Goal: Task Accomplishment & Management: Manage account settings

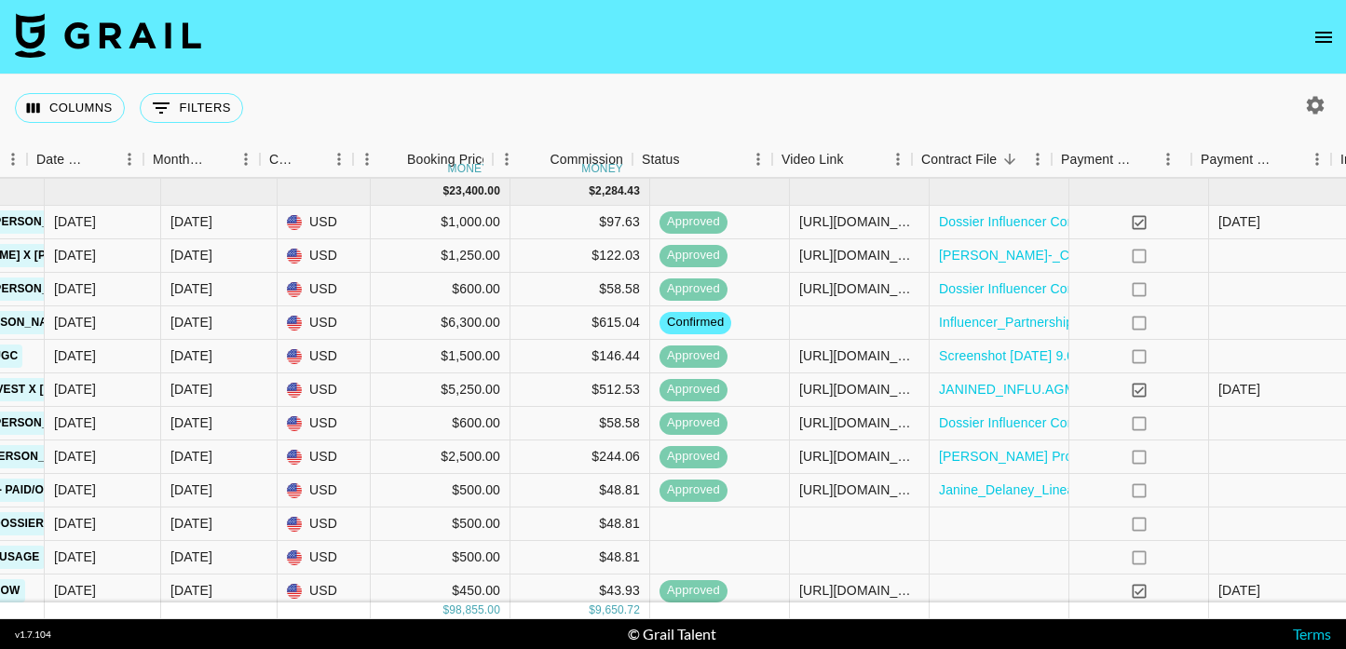
scroll to position [818, 1151]
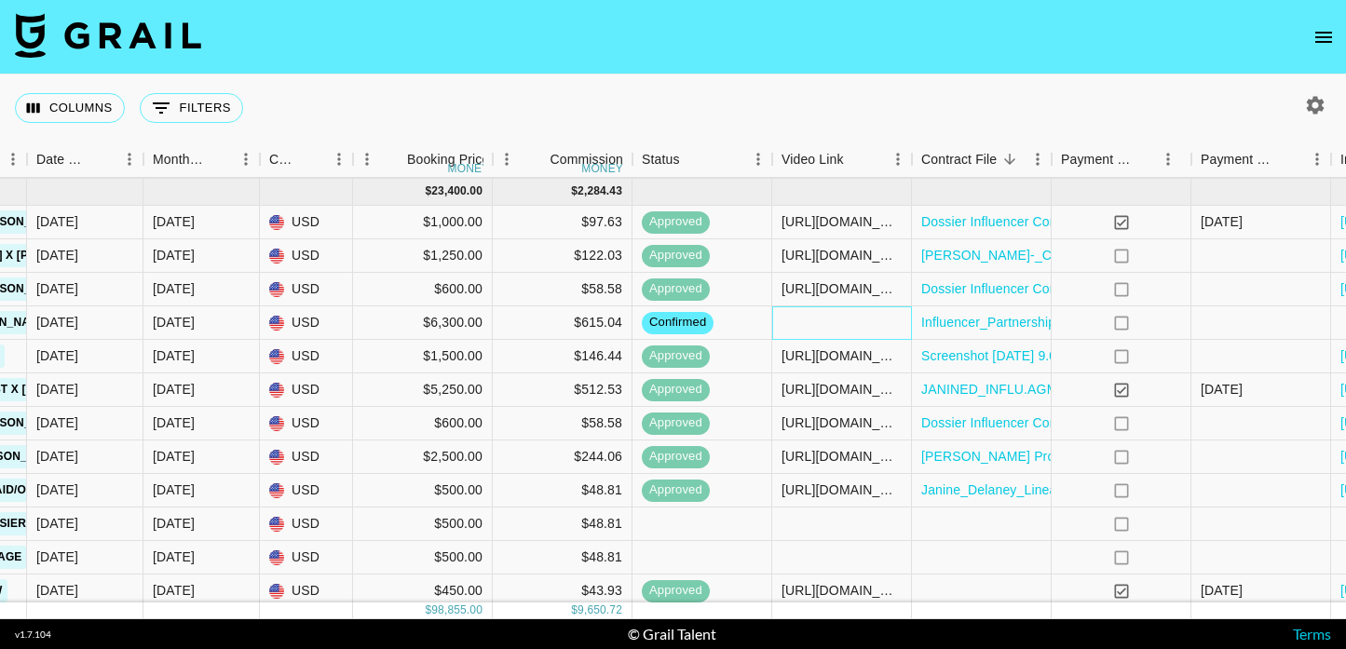
click at [851, 316] on div at bounding box center [842, 323] width 140 height 34
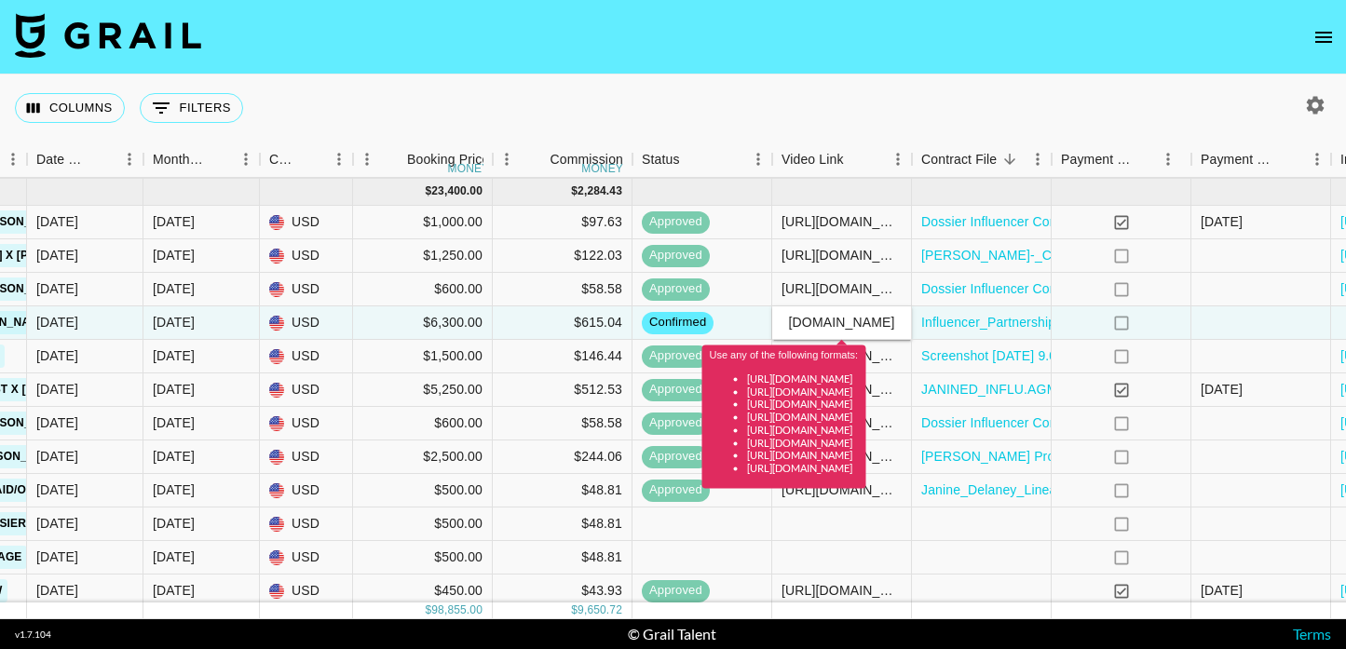
scroll to position [0, 0]
click at [852, 333] on div "Use any of the following formats: https://www.tiktok.com/@user/video/1234567 ht…" at bounding box center [784, 411] width 164 height 157
click at [860, 321] on input "http://youtube.com/watch?v=fJoEN2q_xYw" at bounding box center [841, 322] width 137 height 15
click at [809, 325] on input "http://youtube.com/watch?v=fJoEN2q_xYw" at bounding box center [841, 322] width 137 height 15
click at [826, 328] on input "https://youtube.com/watch?v=fJoEN2q_xYw" at bounding box center [841, 322] width 137 height 15
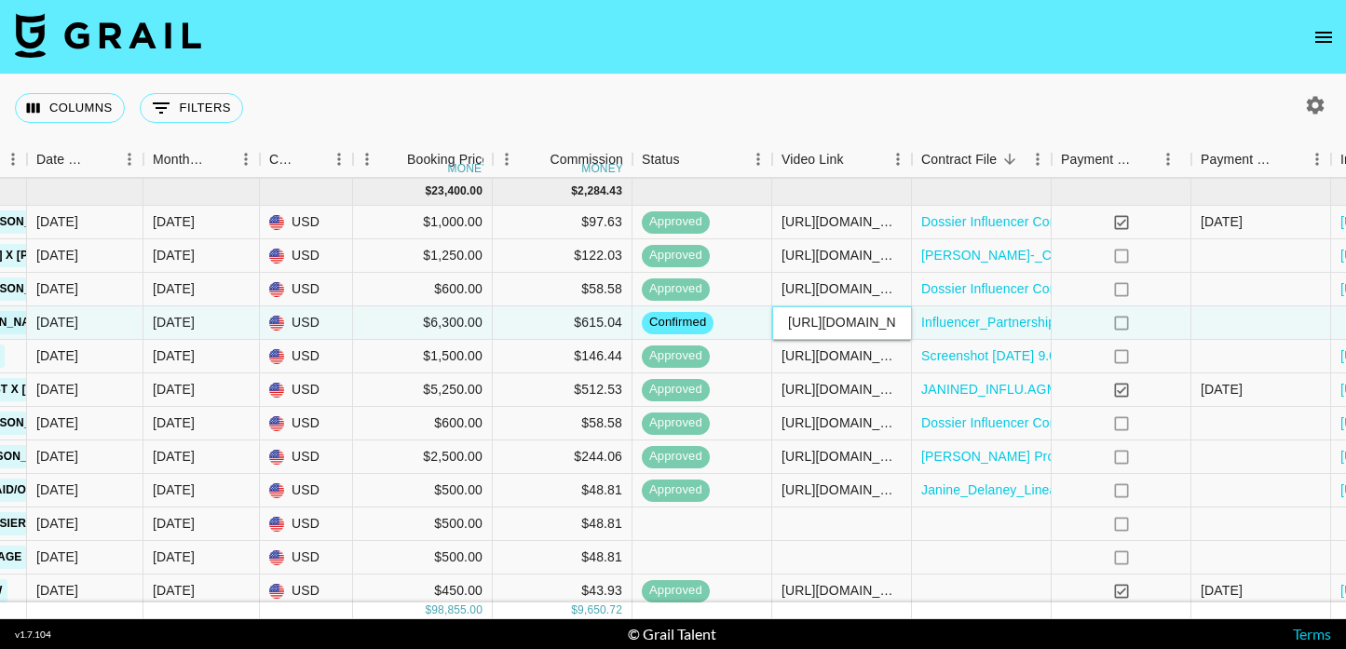
type input "https://www.youtube.com/watch?v=fJoEN2q_xYw"
click at [1235, 311] on div at bounding box center [1262, 323] width 140 height 34
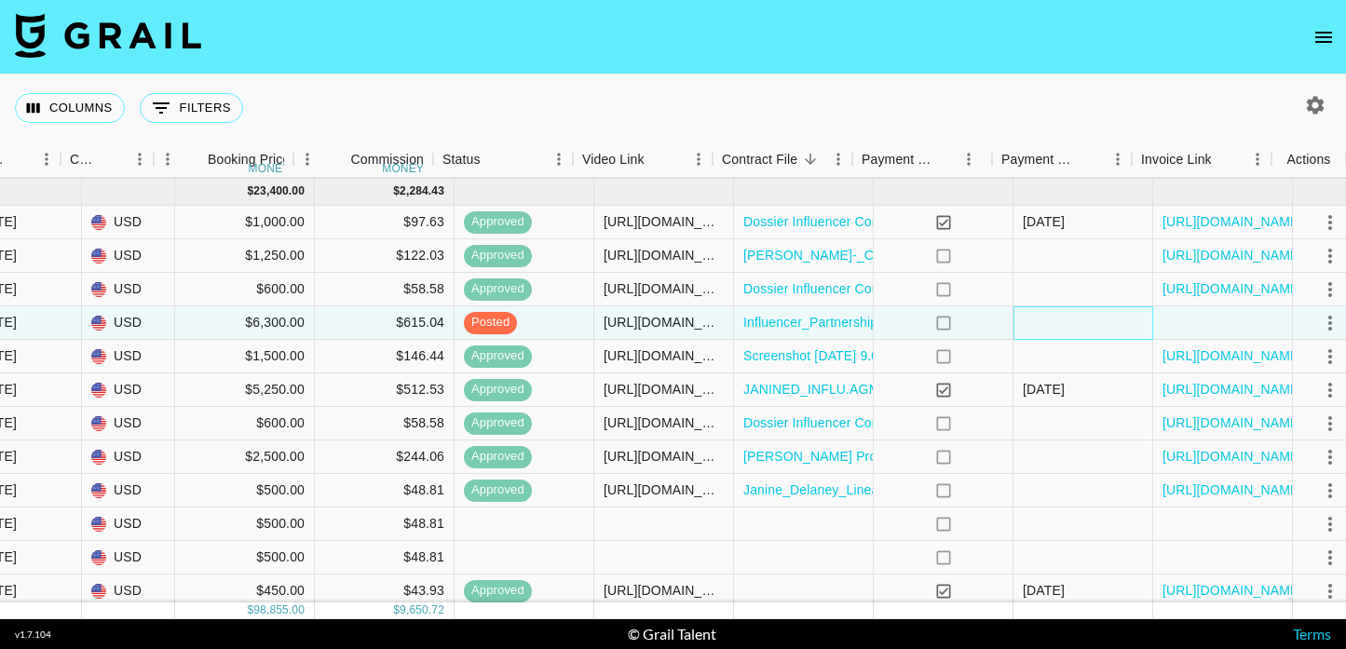
scroll to position [818, 1351]
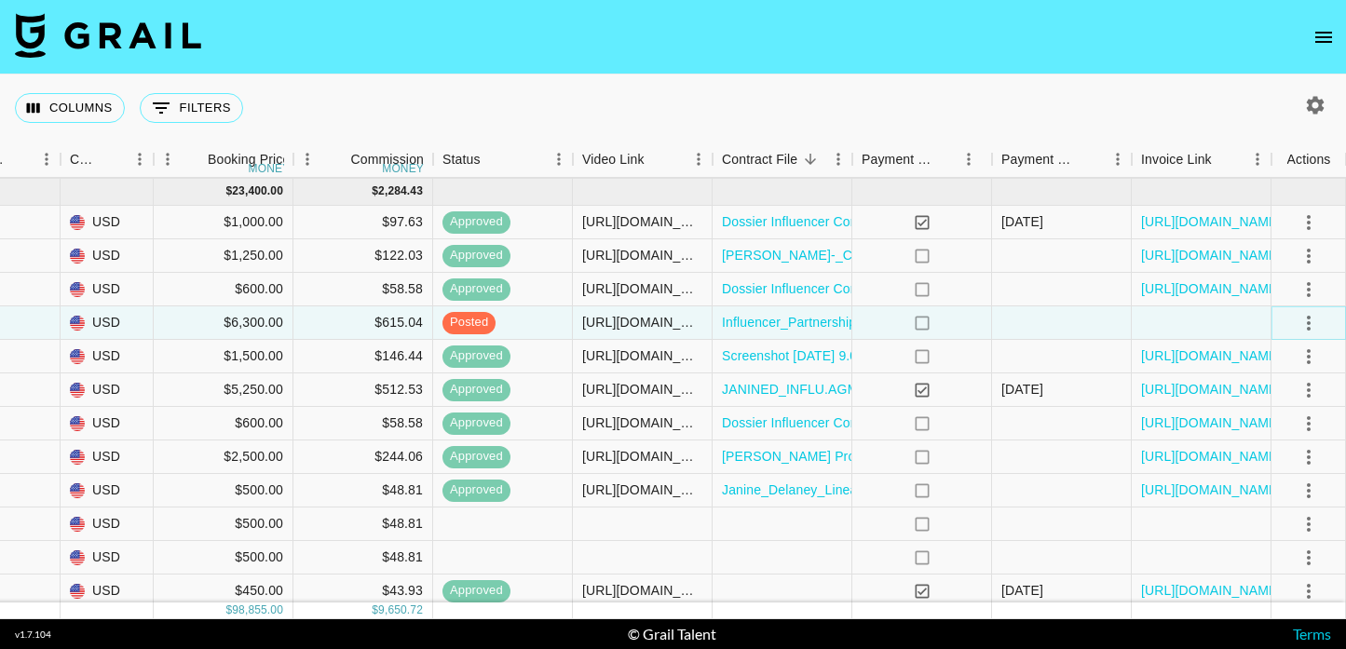
click at [1312, 318] on icon "select merge strategy" at bounding box center [1309, 323] width 22 height 22
click at [1264, 496] on div "Approve" at bounding box center [1268, 497] width 57 height 22
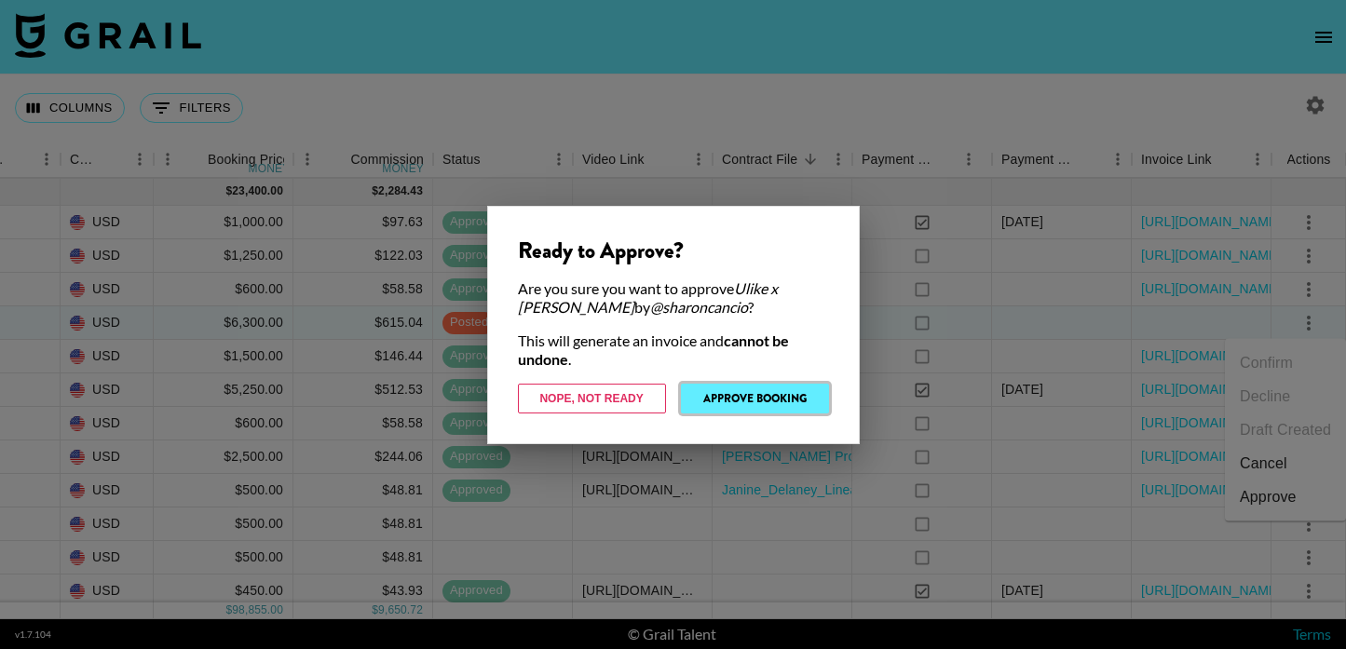
click at [806, 390] on button "Approve Booking" at bounding box center [755, 399] width 148 height 30
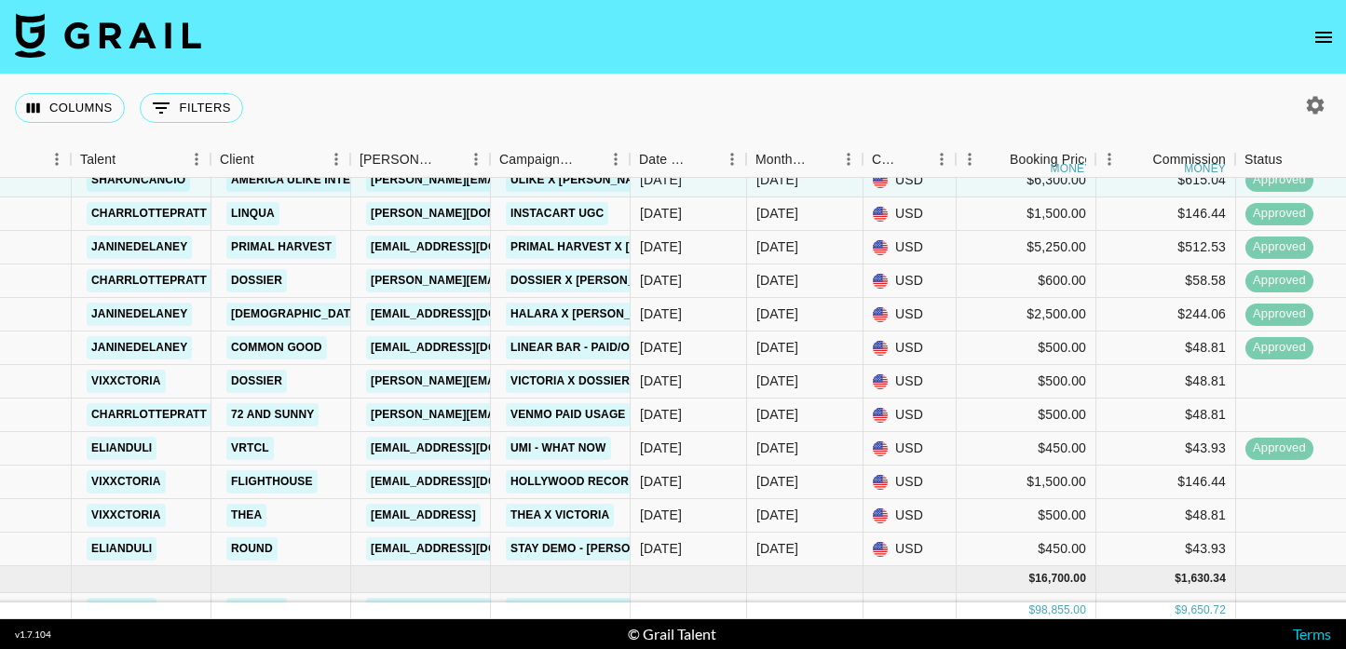
scroll to position [960, 540]
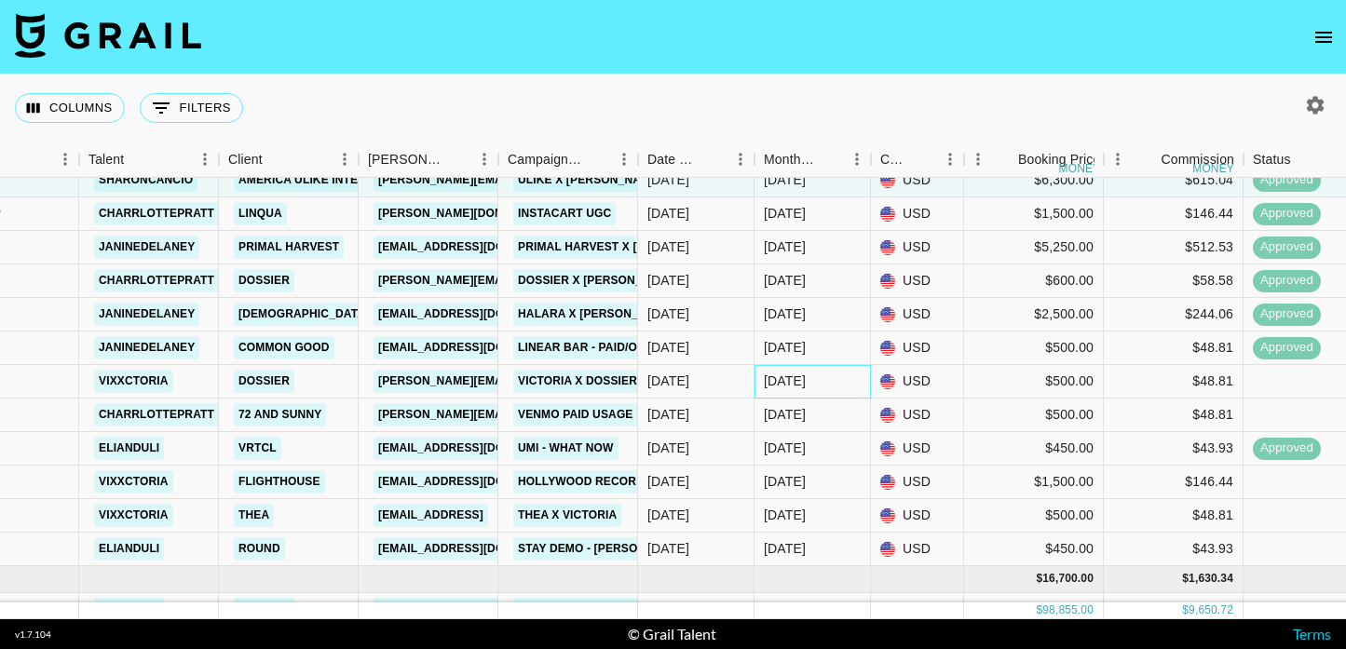
click at [797, 382] on div "Sep '25" at bounding box center [785, 381] width 42 height 19
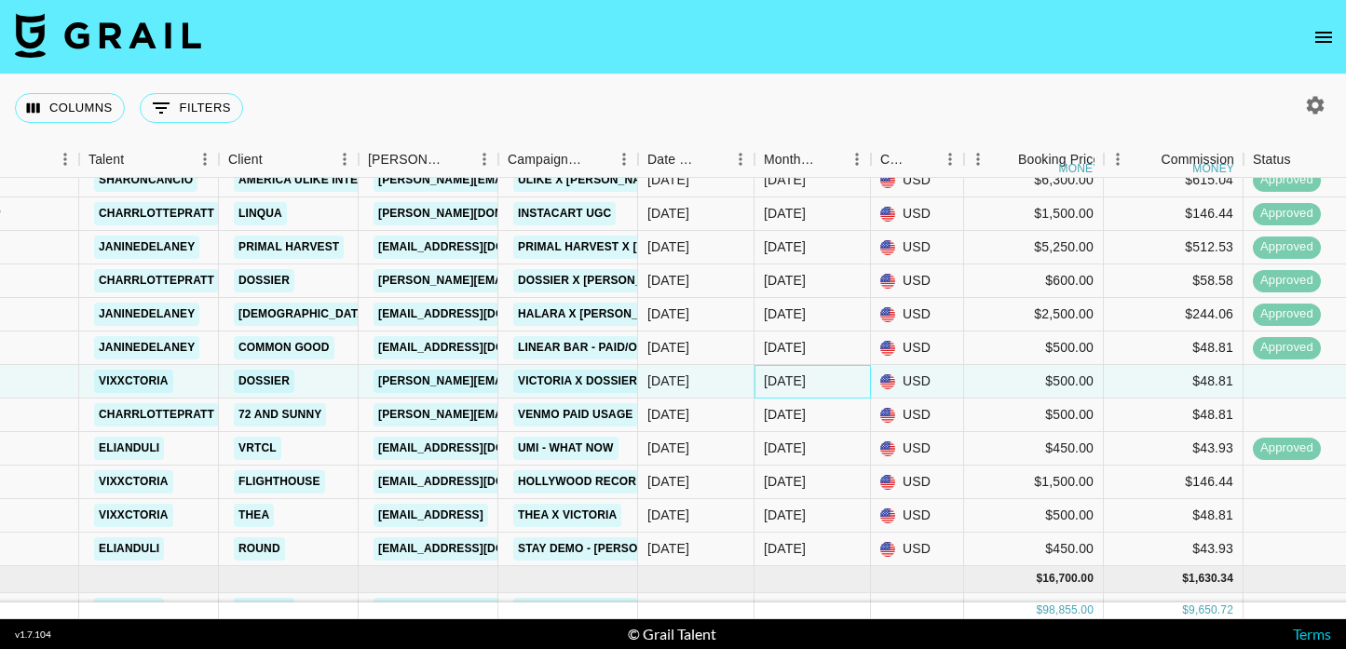
click at [797, 382] on div "Sep '25" at bounding box center [785, 381] width 42 height 19
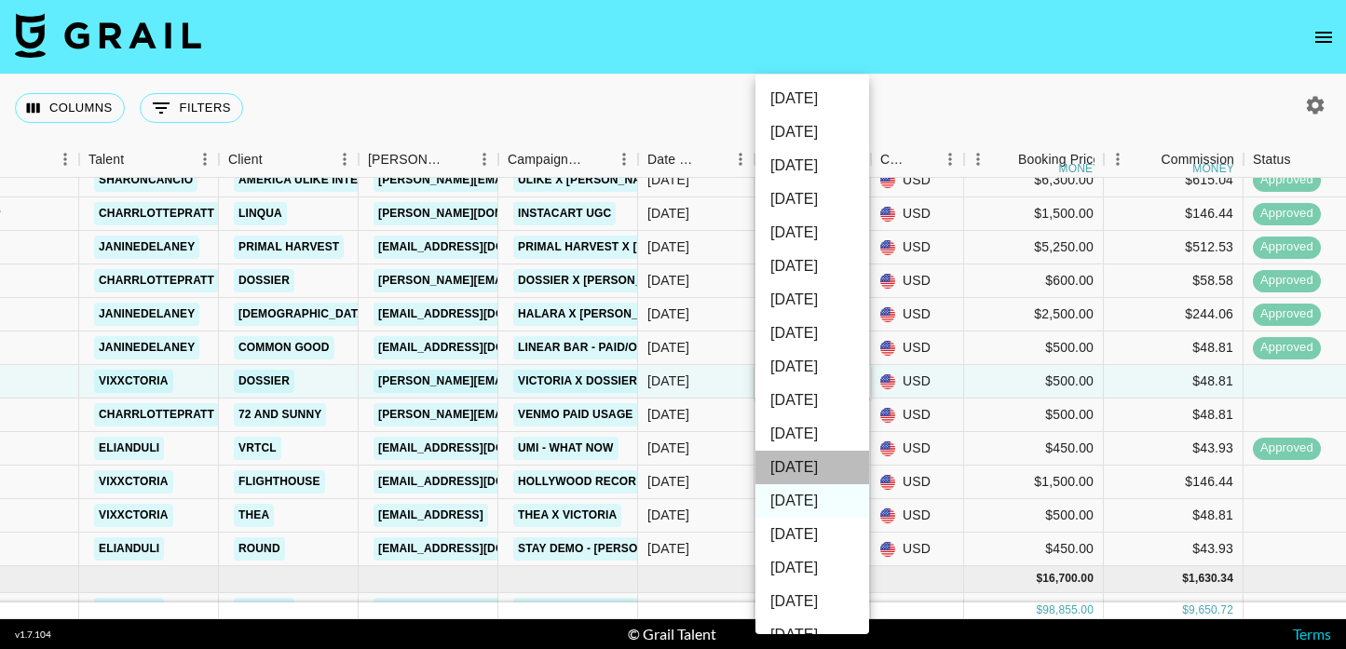
click at [839, 470] on li "Oct '25" at bounding box center [813, 468] width 114 height 34
type input "Oct '25"
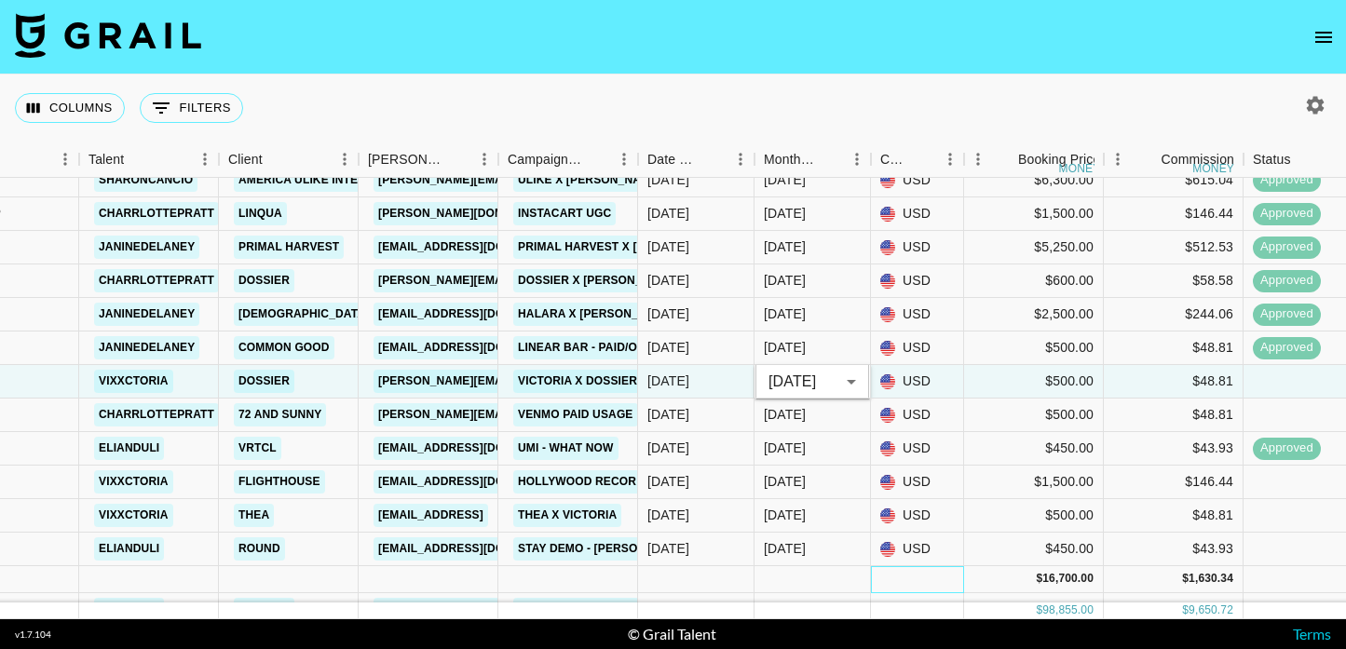
click at [905, 579] on div at bounding box center [917, 579] width 93 height 27
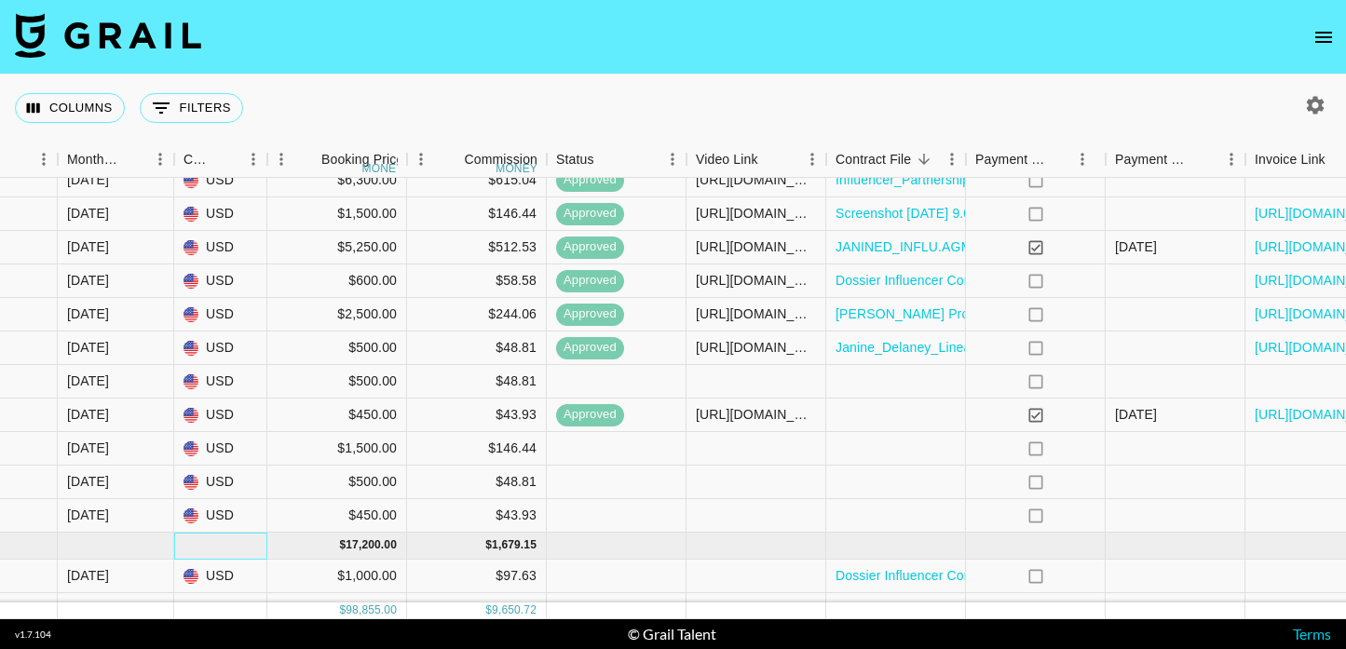
scroll to position [960, 1267]
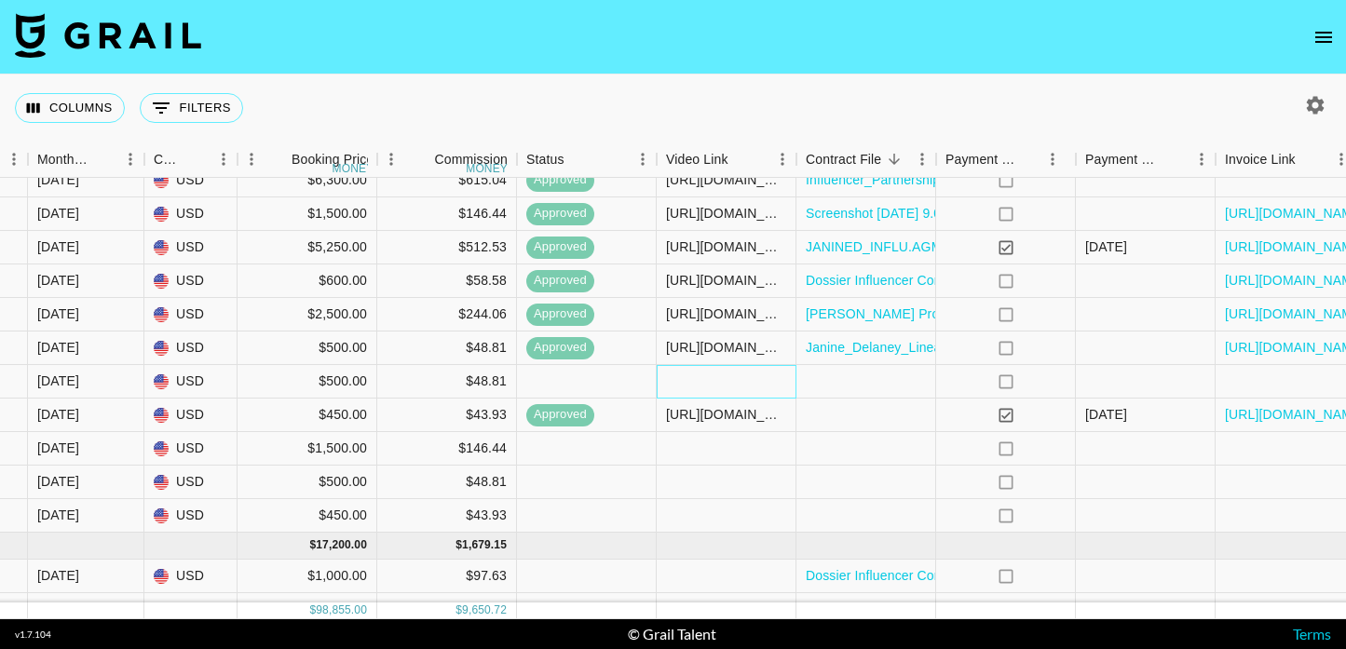
click at [765, 371] on div at bounding box center [727, 382] width 140 height 34
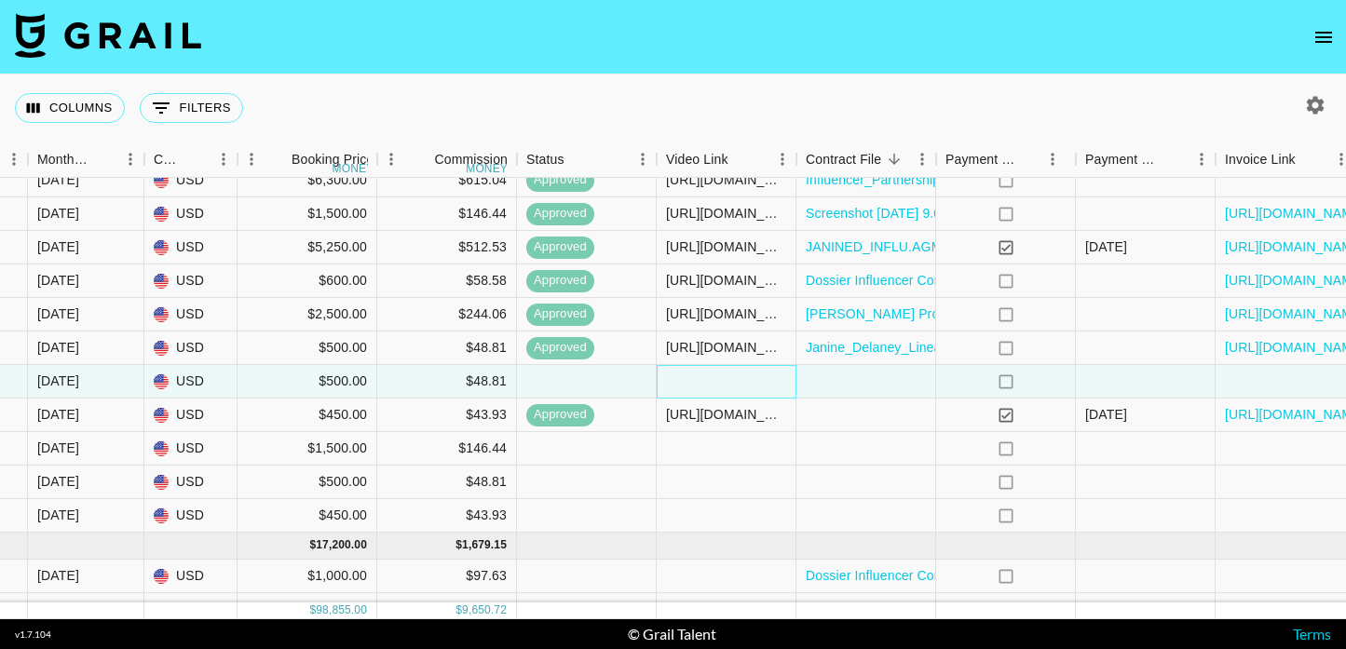
click at [765, 371] on div at bounding box center [727, 382] width 140 height 34
click at [607, 372] on div at bounding box center [587, 382] width 140 height 34
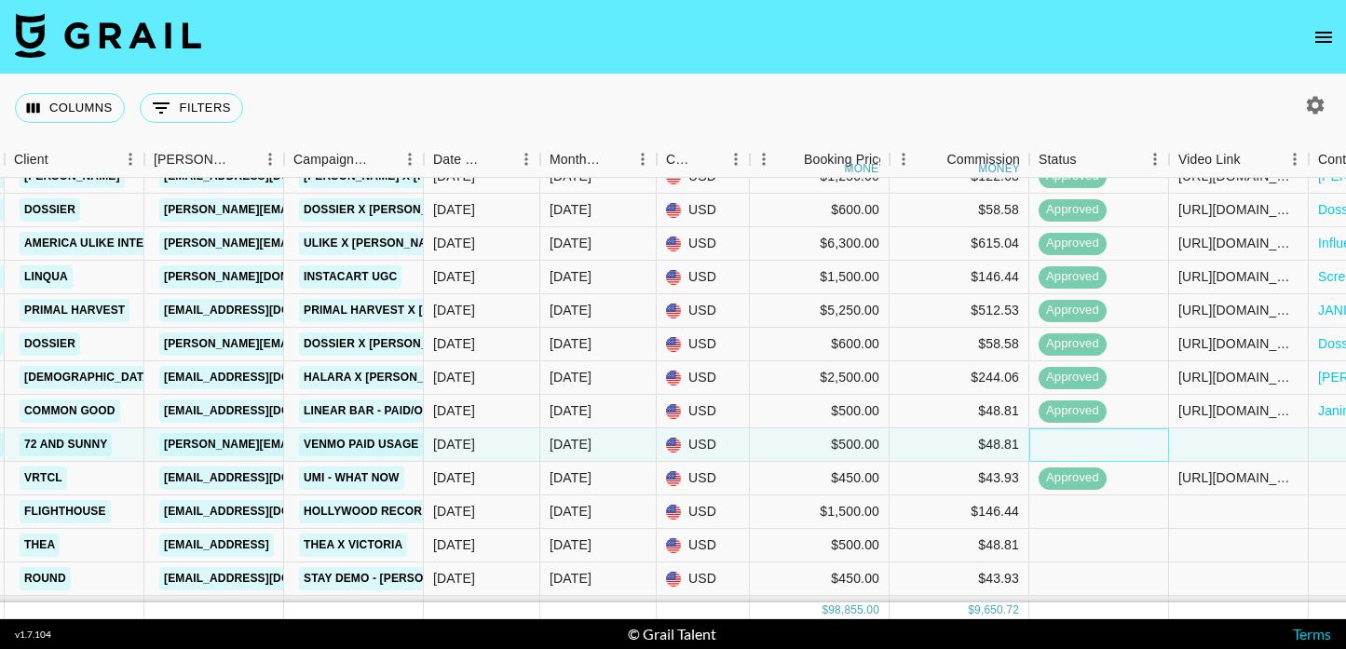
scroll to position [994, 755]
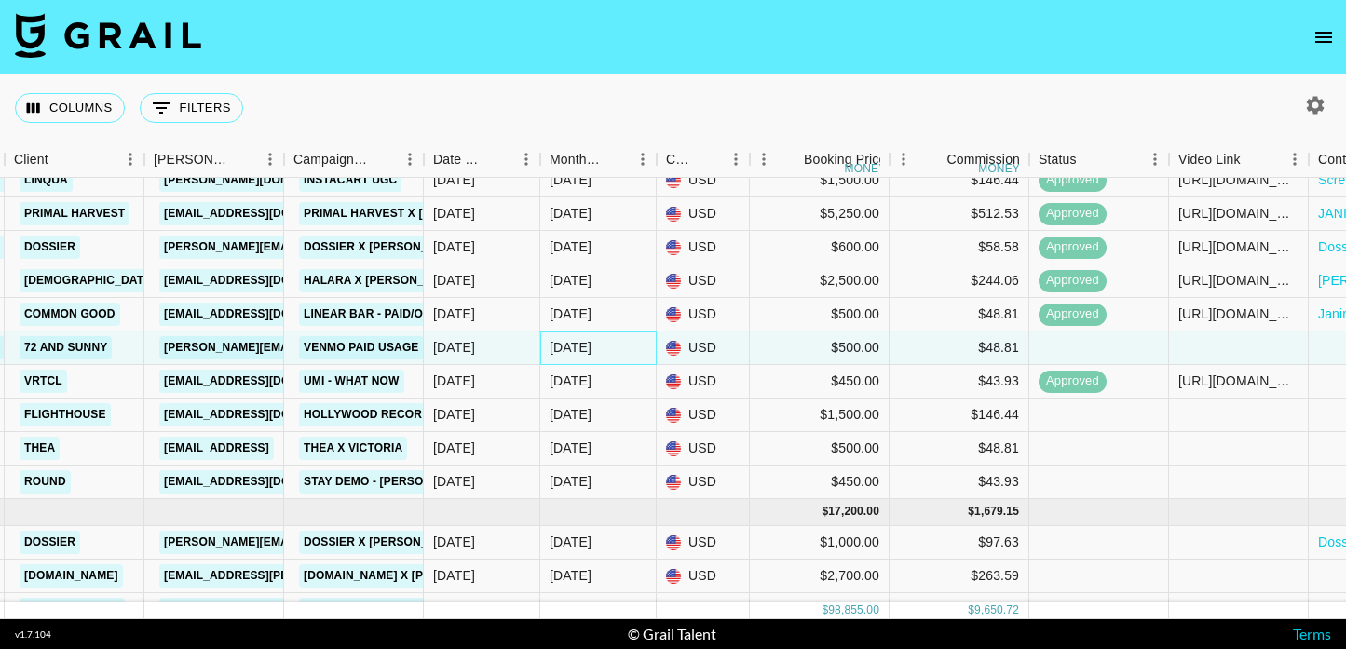
click at [604, 354] on div "Sep '25" at bounding box center [598, 349] width 116 height 34
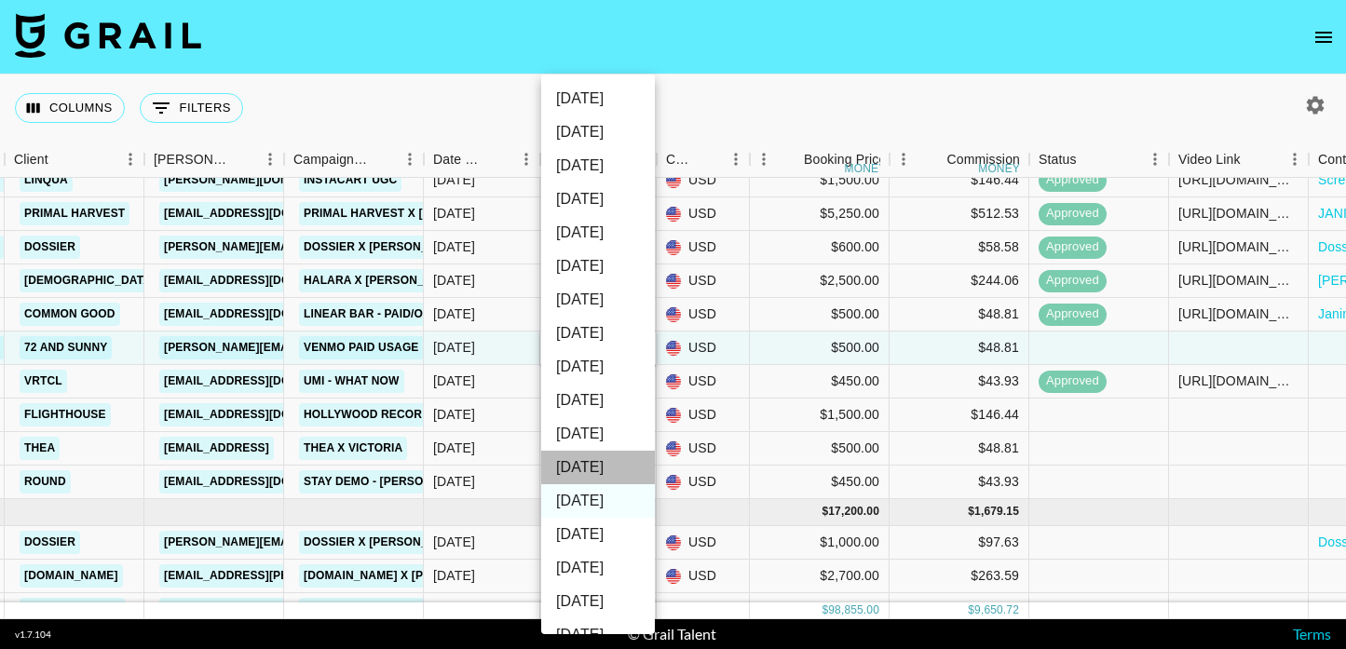
click at [620, 456] on li "Oct '25" at bounding box center [598, 468] width 114 height 34
type input "Oct '25"
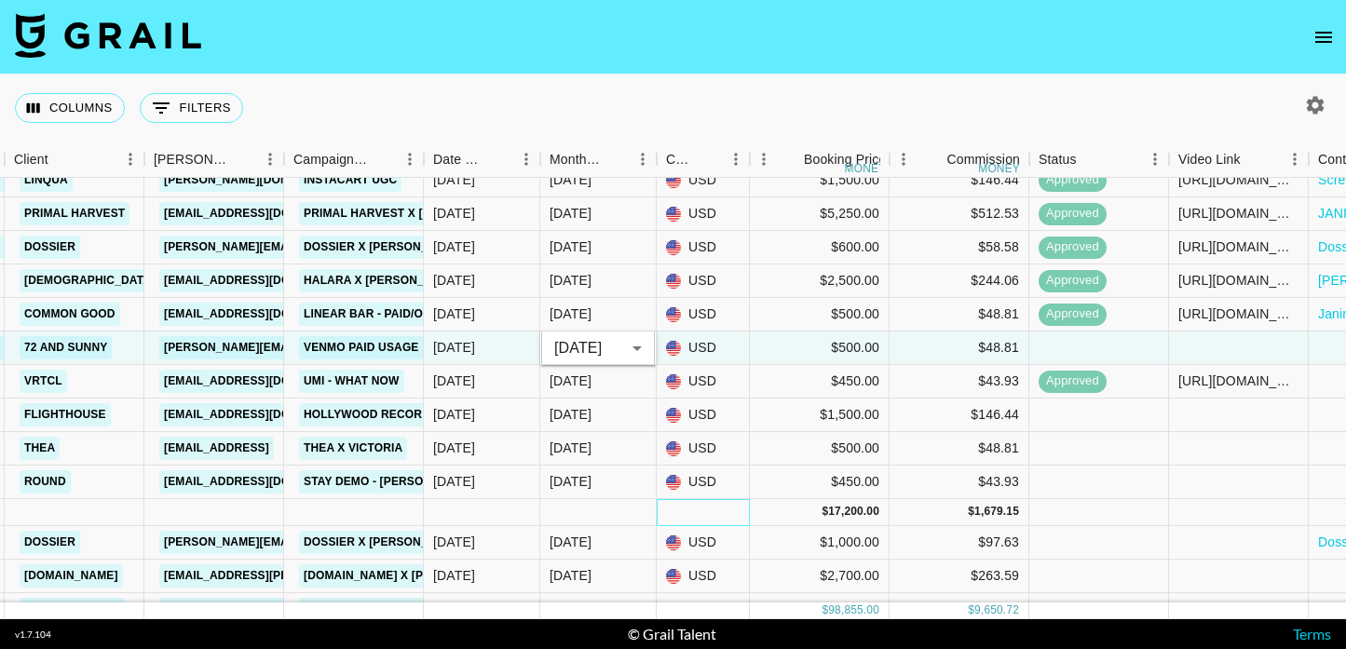
click at [690, 503] on div at bounding box center [703, 512] width 93 height 27
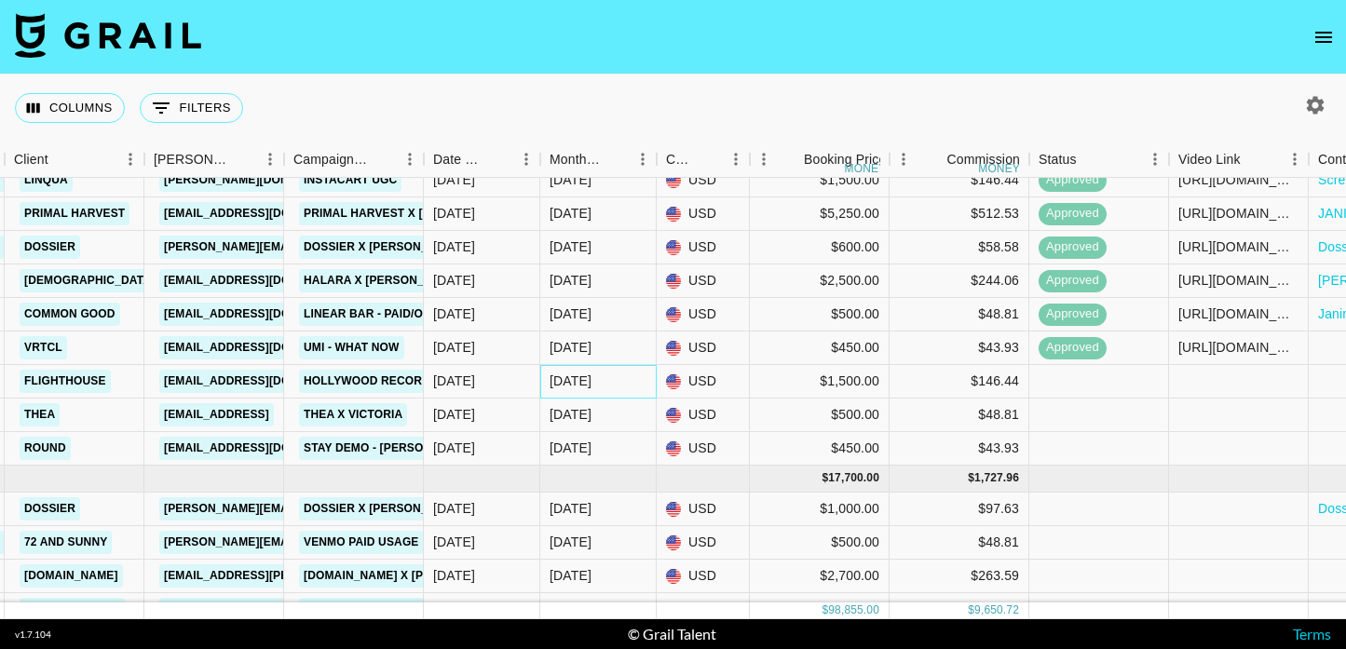
click at [592, 381] on div "Sep '25" at bounding box center [571, 381] width 42 height 19
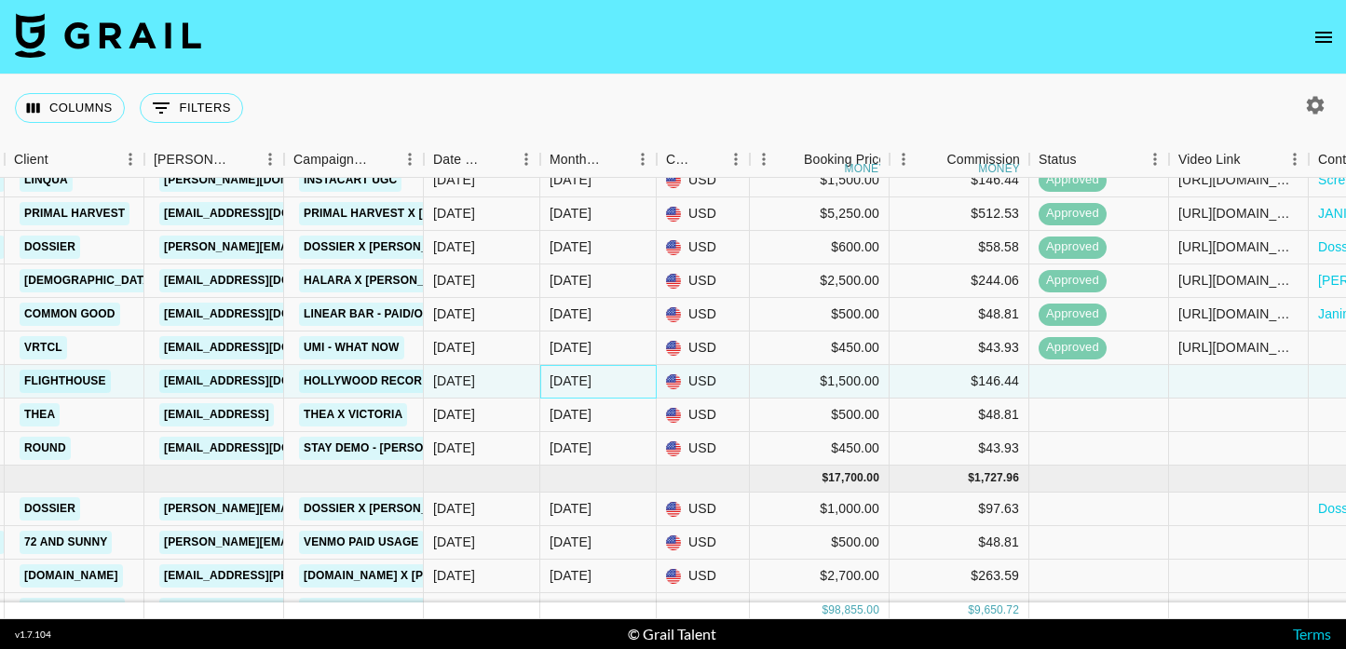
click at [592, 381] on div "Sep '25" at bounding box center [571, 381] width 42 height 19
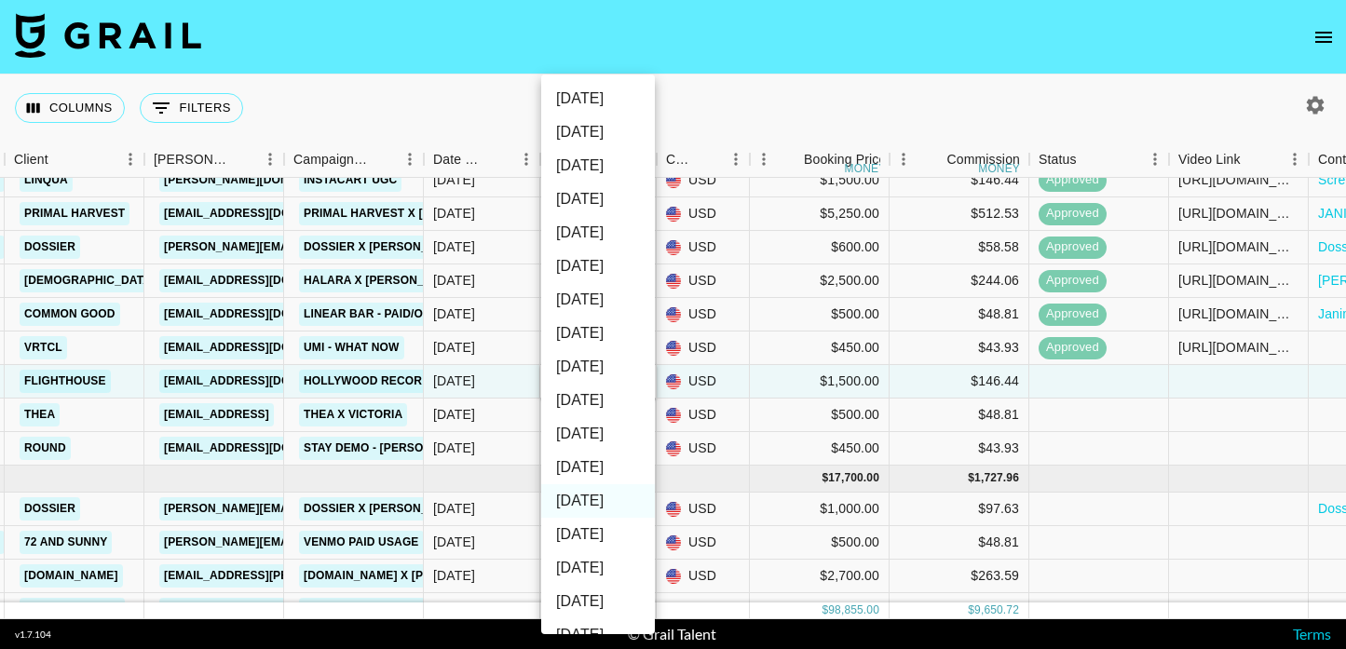
click at [616, 462] on li "Oct '25" at bounding box center [598, 468] width 114 height 34
type input "Oct '25"
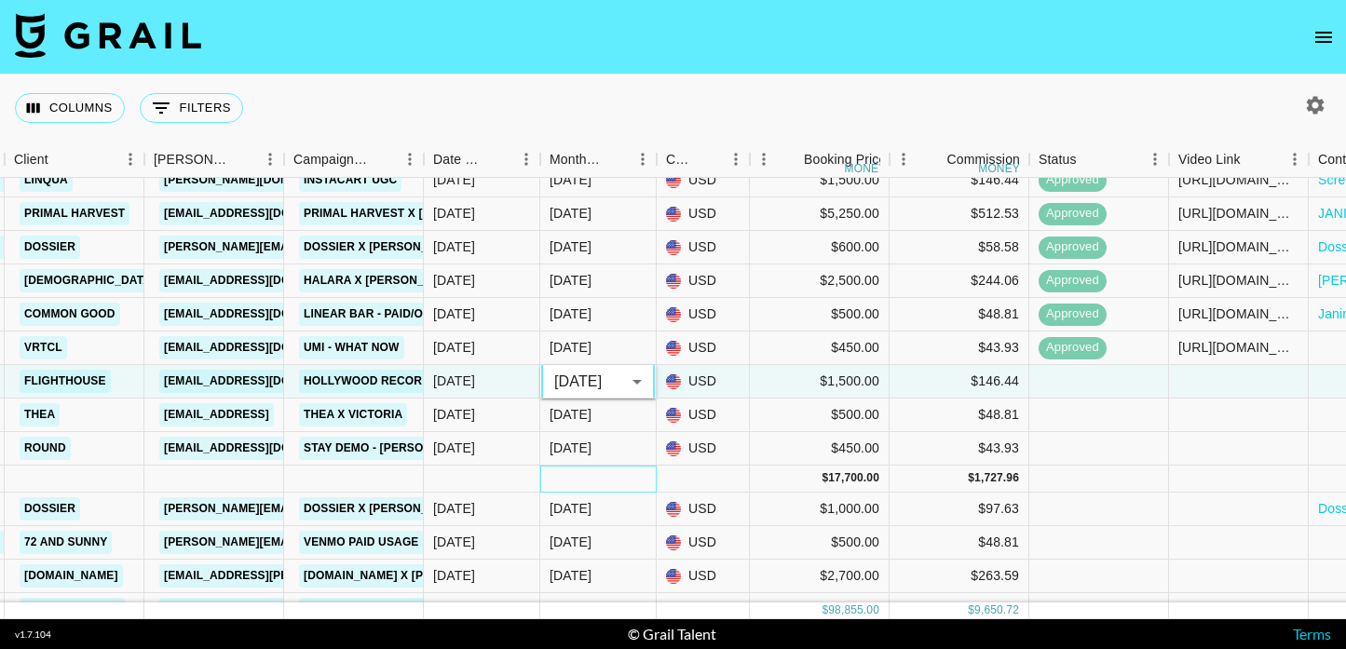
click at [608, 474] on div at bounding box center [598, 479] width 116 height 27
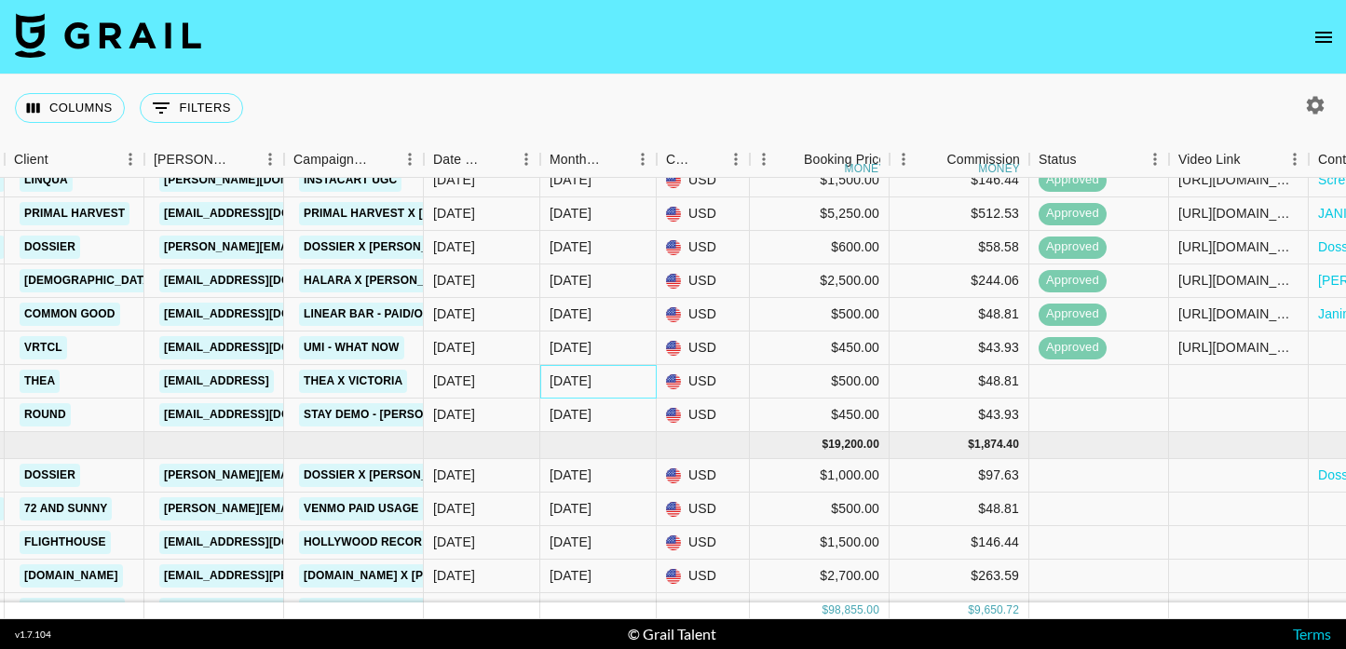
click at [598, 374] on div "Sep '25" at bounding box center [598, 382] width 116 height 34
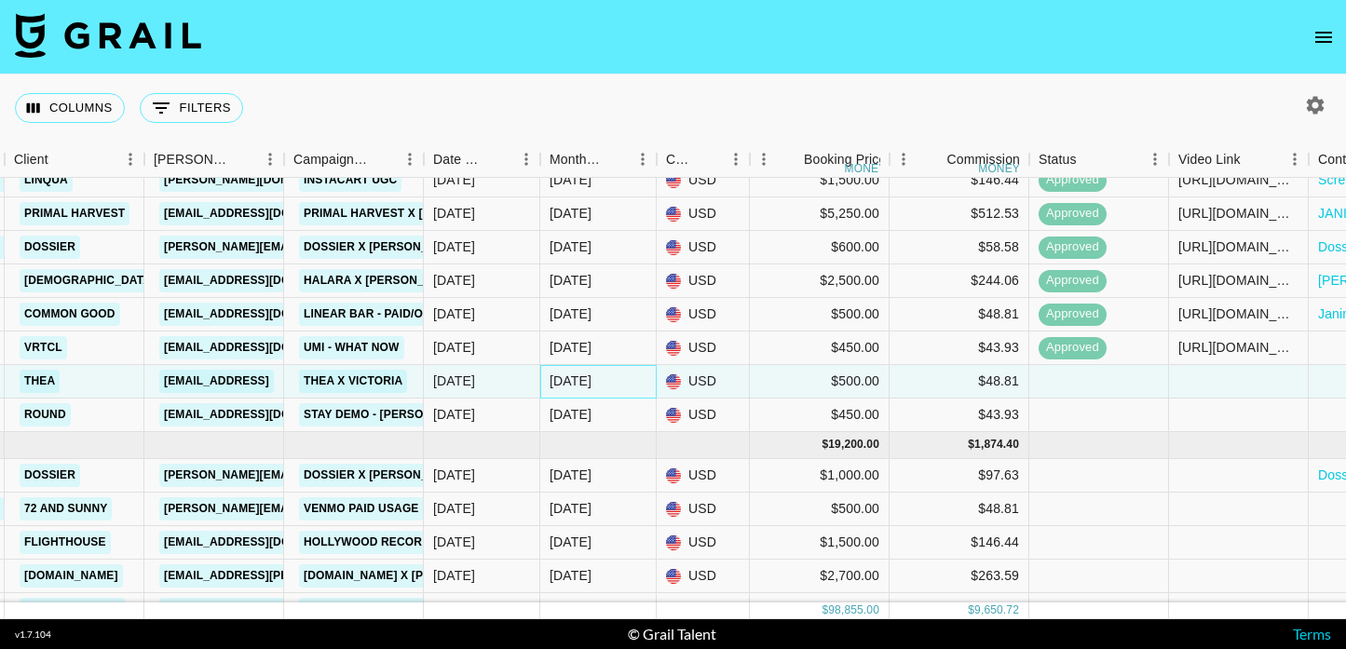
click at [598, 374] on div "Sep '25" at bounding box center [598, 382] width 116 height 34
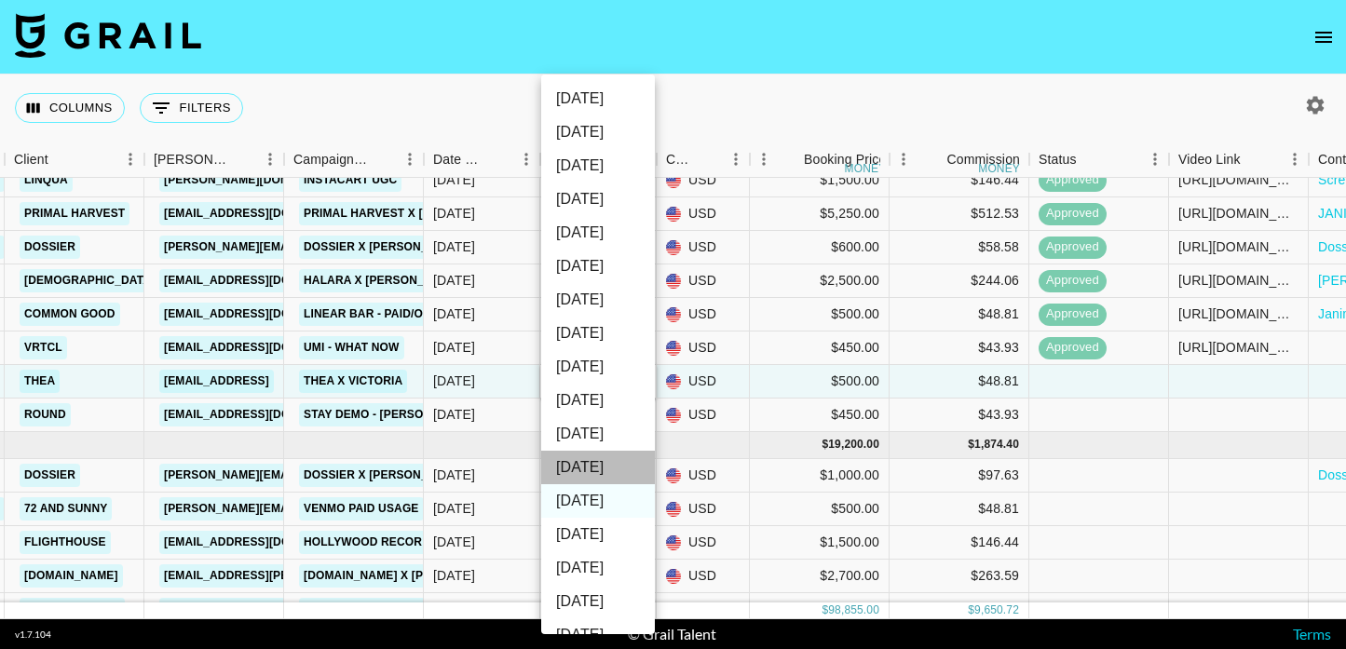
click at [622, 470] on li "Oct '25" at bounding box center [598, 468] width 114 height 34
type input "Oct '25"
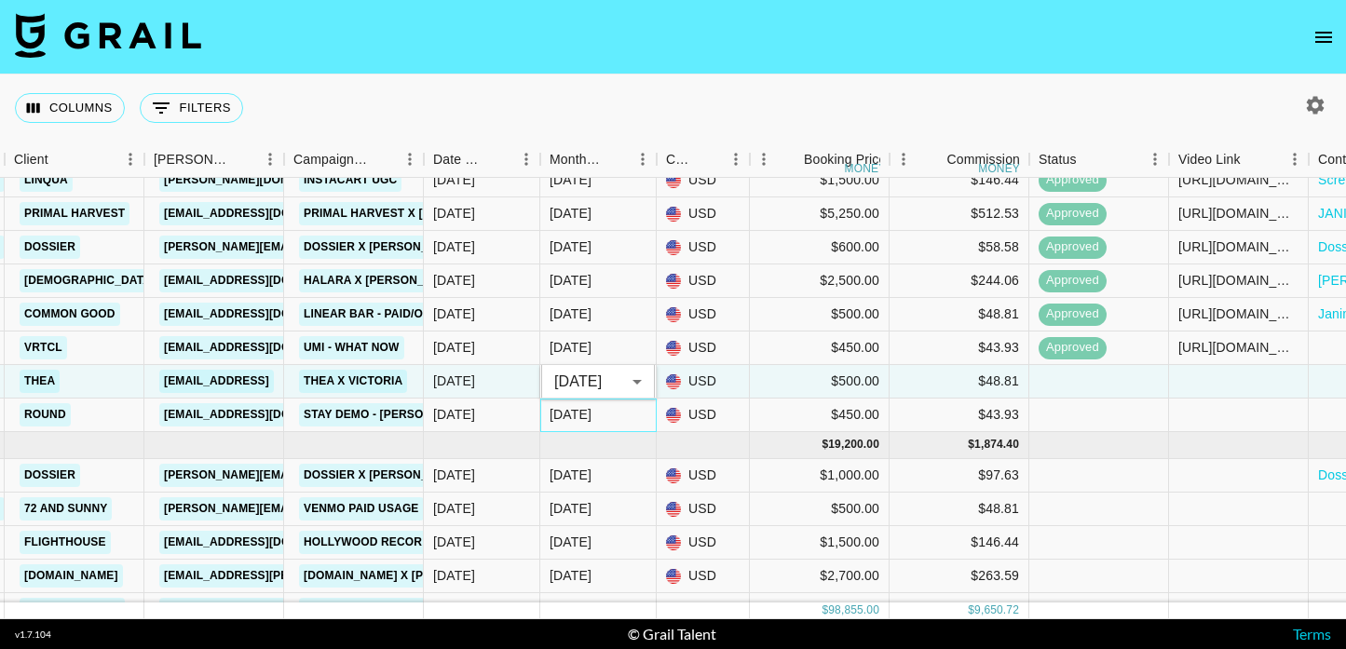
click at [620, 431] on div "Sep '25" at bounding box center [598, 416] width 116 height 34
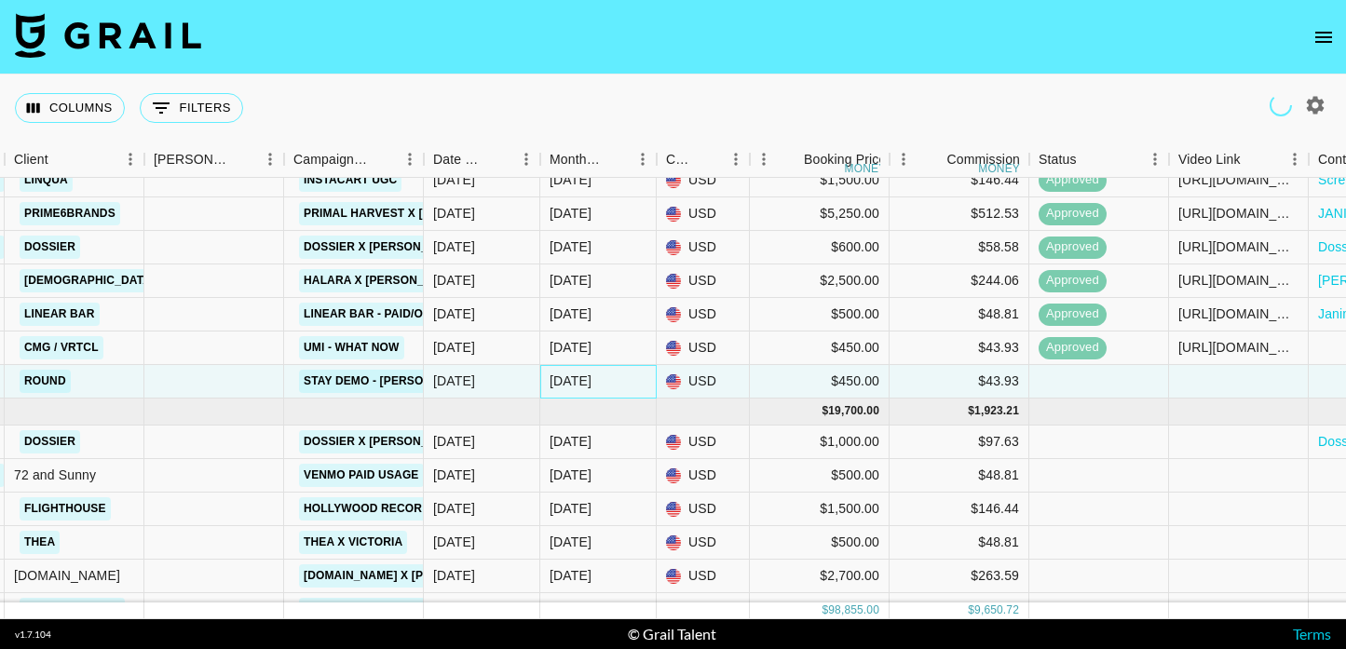
click at [606, 390] on div "Sep '25" at bounding box center [598, 382] width 116 height 34
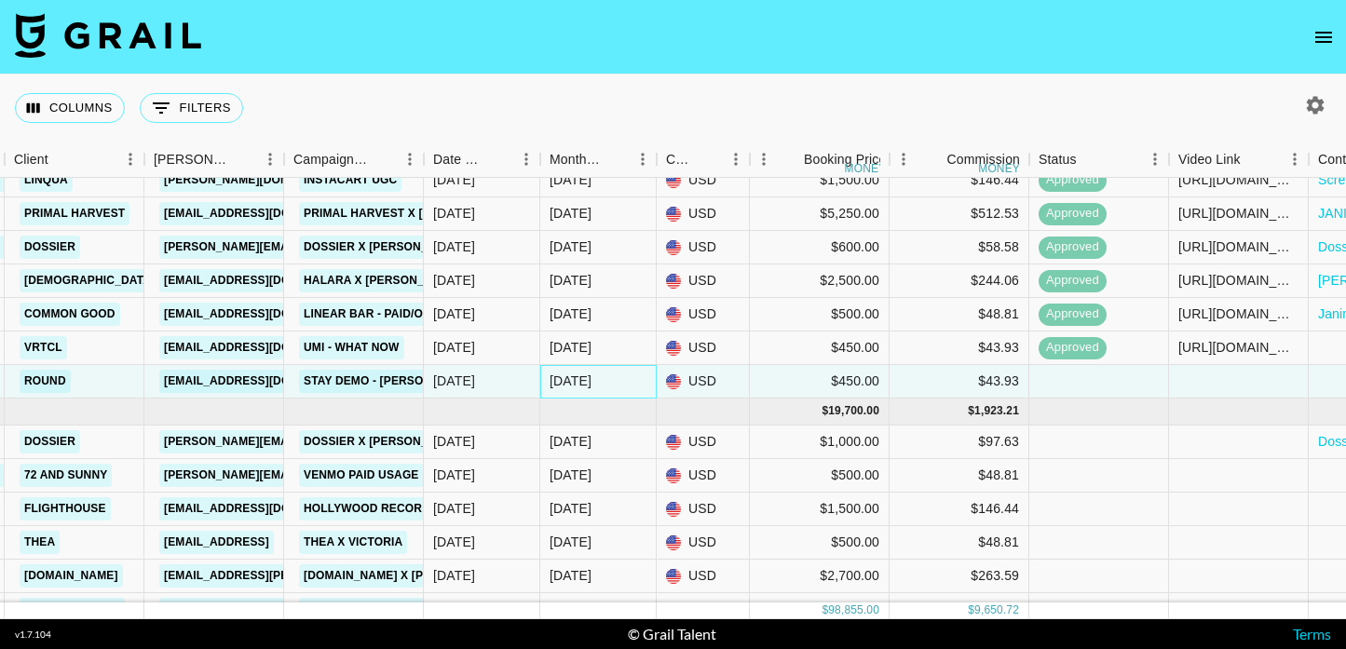
click at [606, 390] on div "Sep '25" at bounding box center [598, 382] width 116 height 34
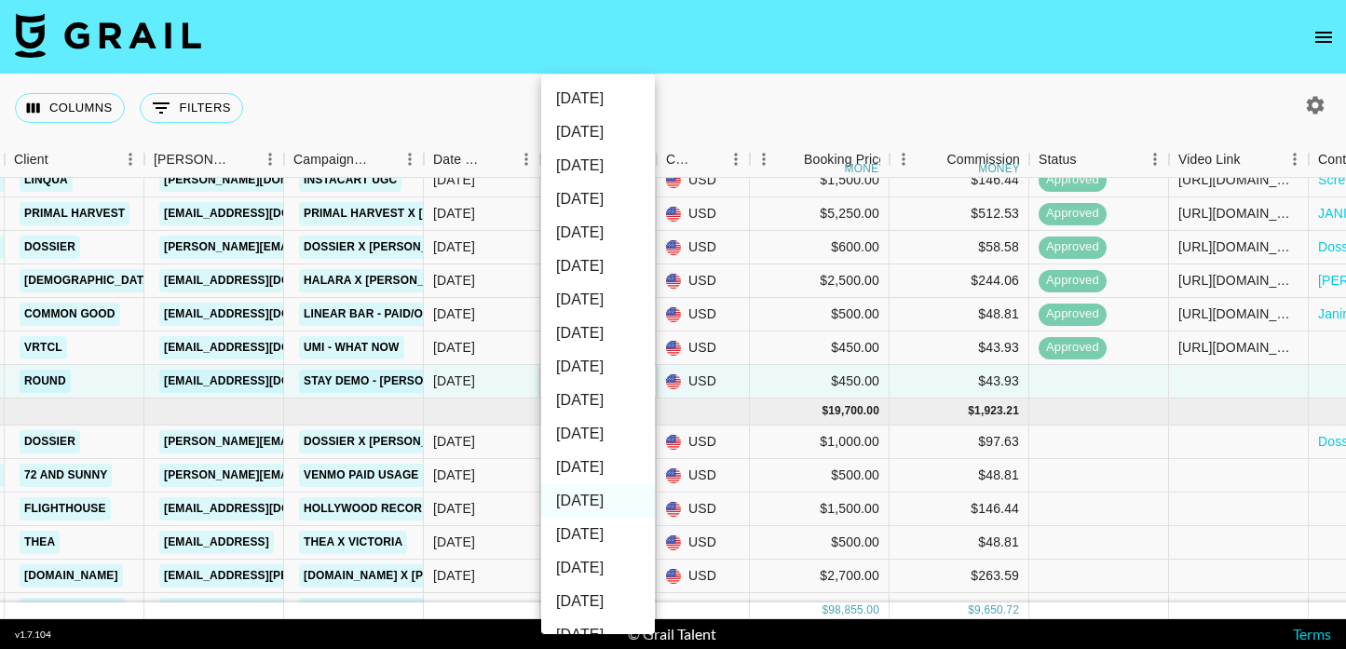
click at [635, 478] on li "Oct '25" at bounding box center [598, 468] width 114 height 34
type input "Oct '25"
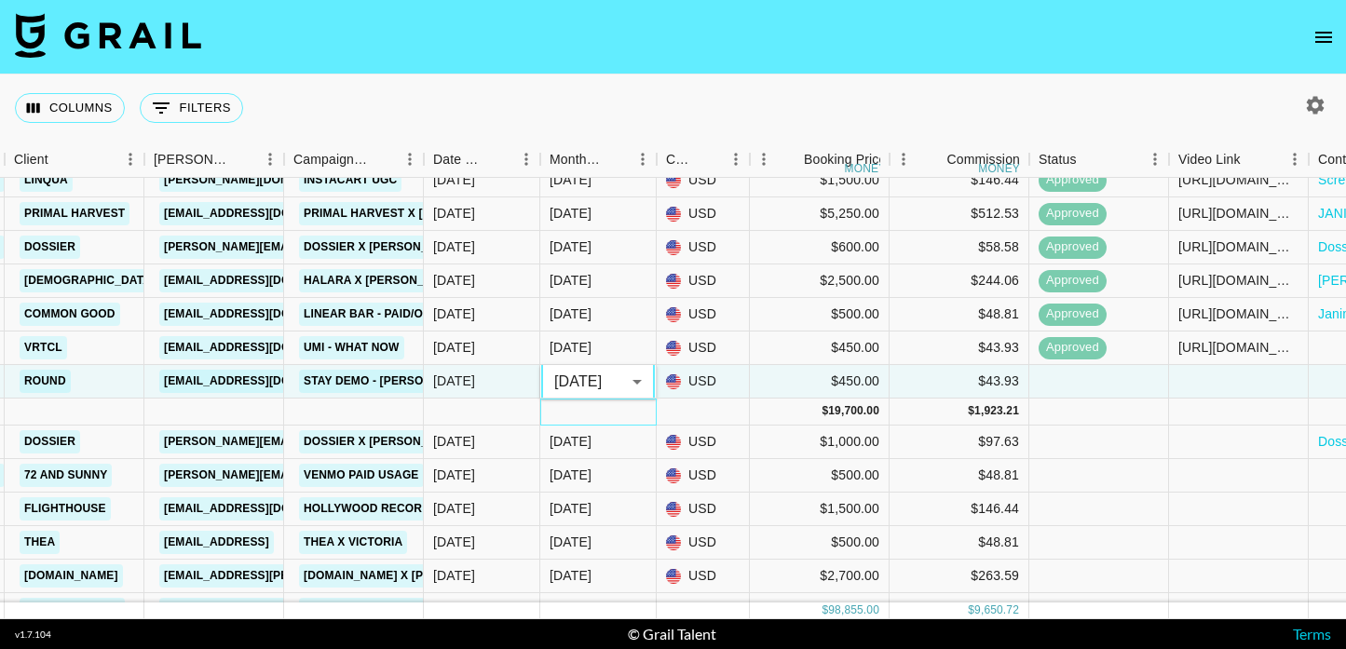
click at [654, 409] on div at bounding box center [598, 412] width 116 height 27
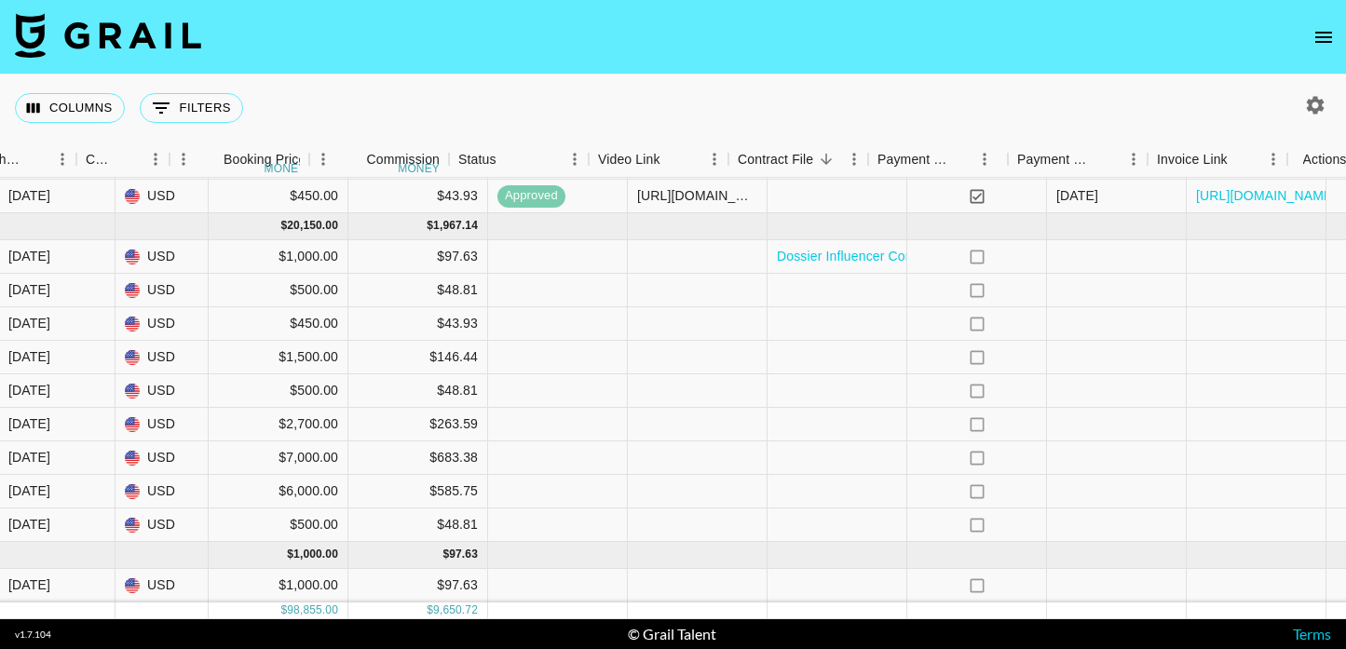
scroll to position [1146, 1351]
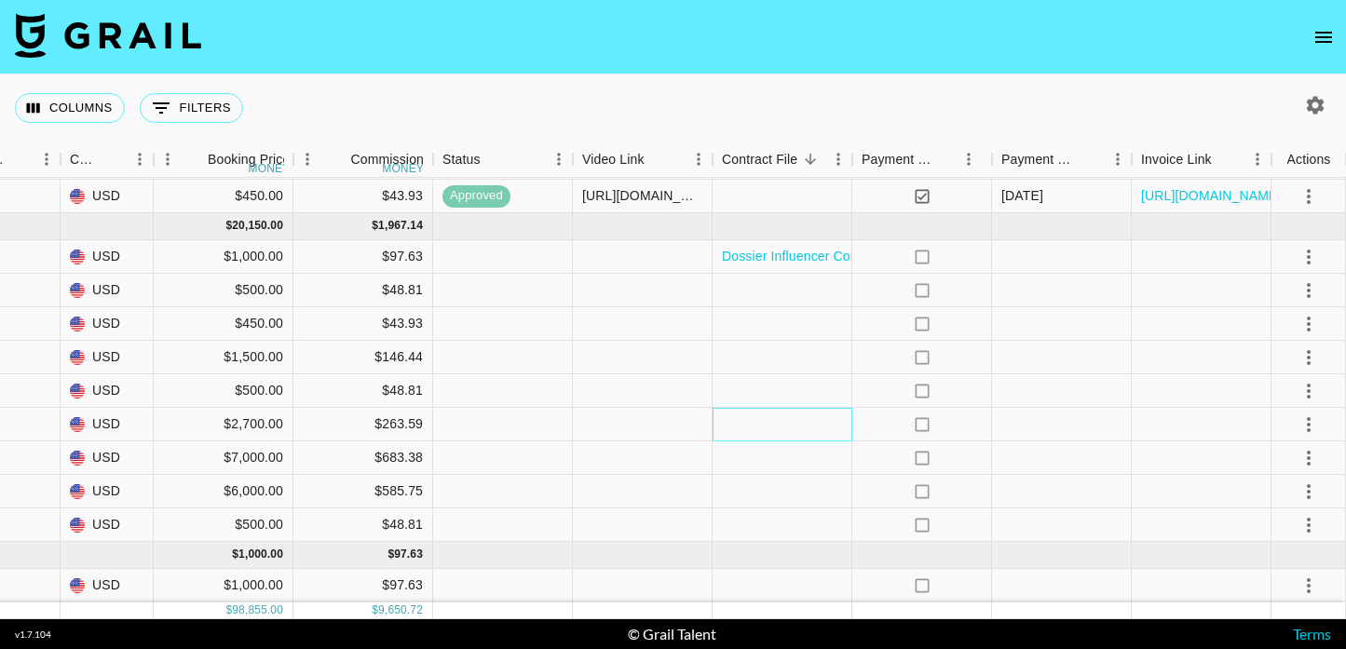
click at [810, 426] on div at bounding box center [783, 425] width 140 height 34
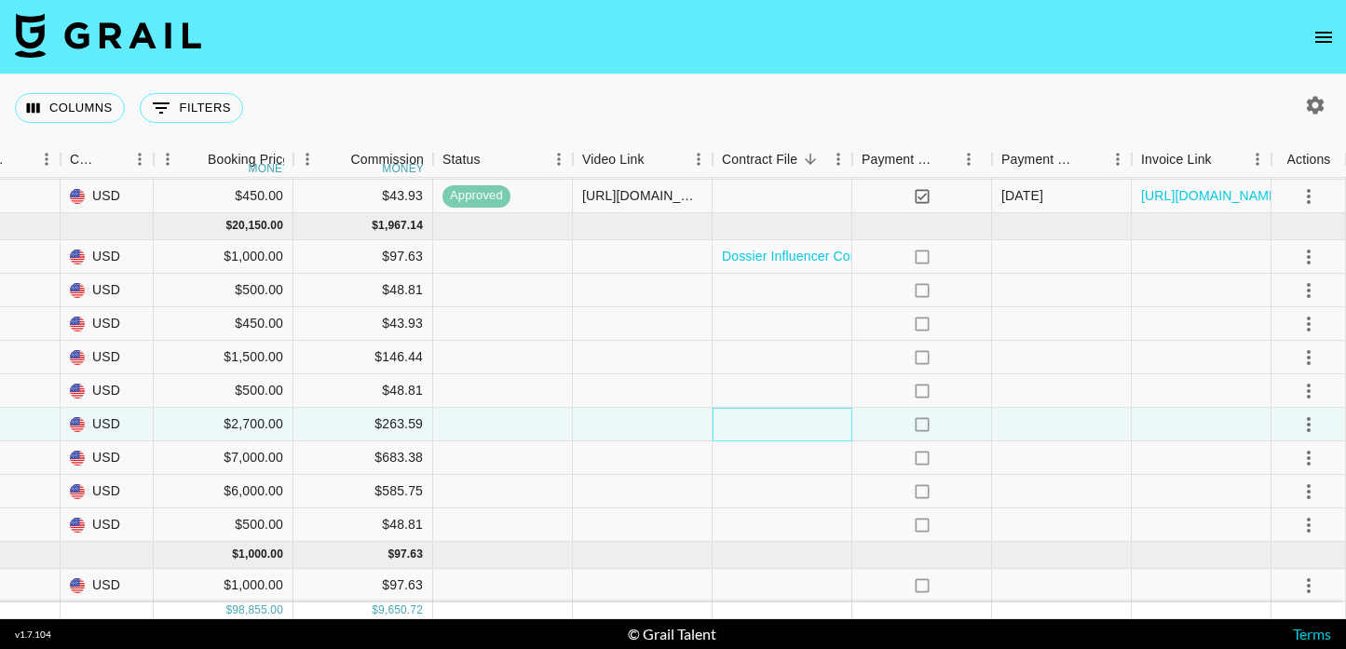
click at [810, 426] on div at bounding box center [783, 425] width 140 height 34
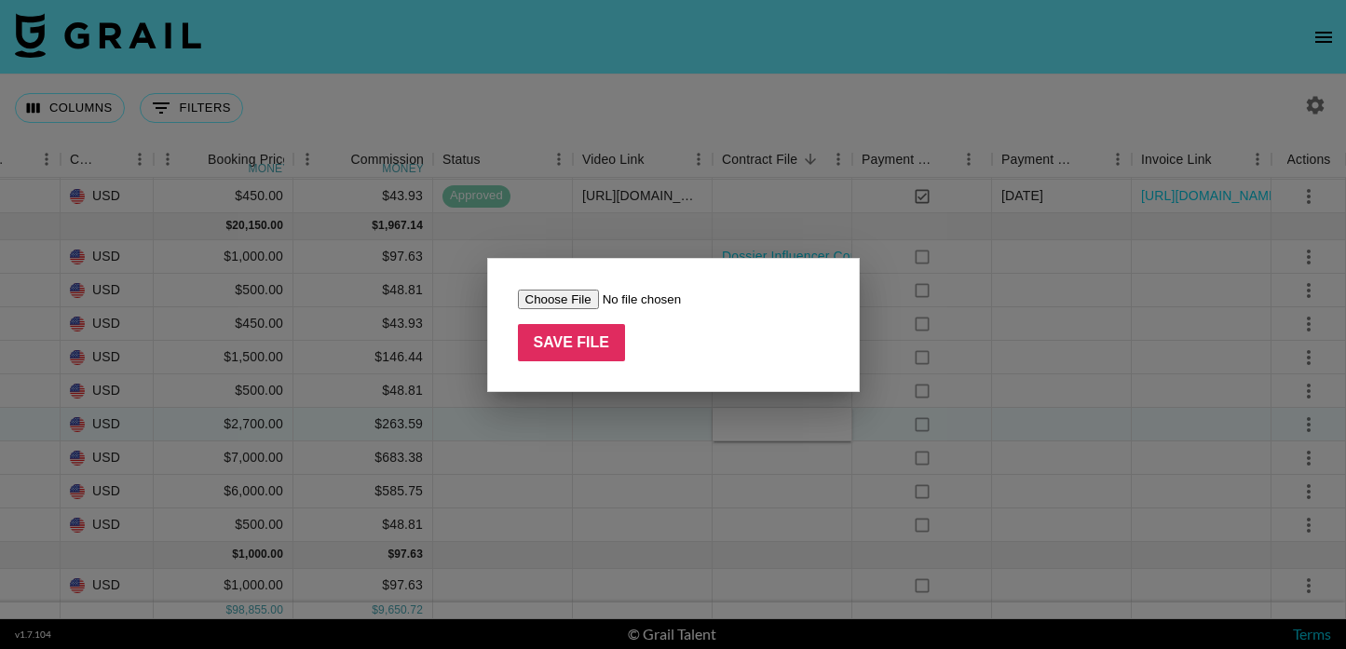
click at [568, 301] on input "file" at bounding box center [636, 300] width 236 height 20
type input "C:\fakepath\JustSharon - Content Creator Contract-signed.pdf"
click at [591, 354] on input "Save File" at bounding box center [572, 342] width 108 height 37
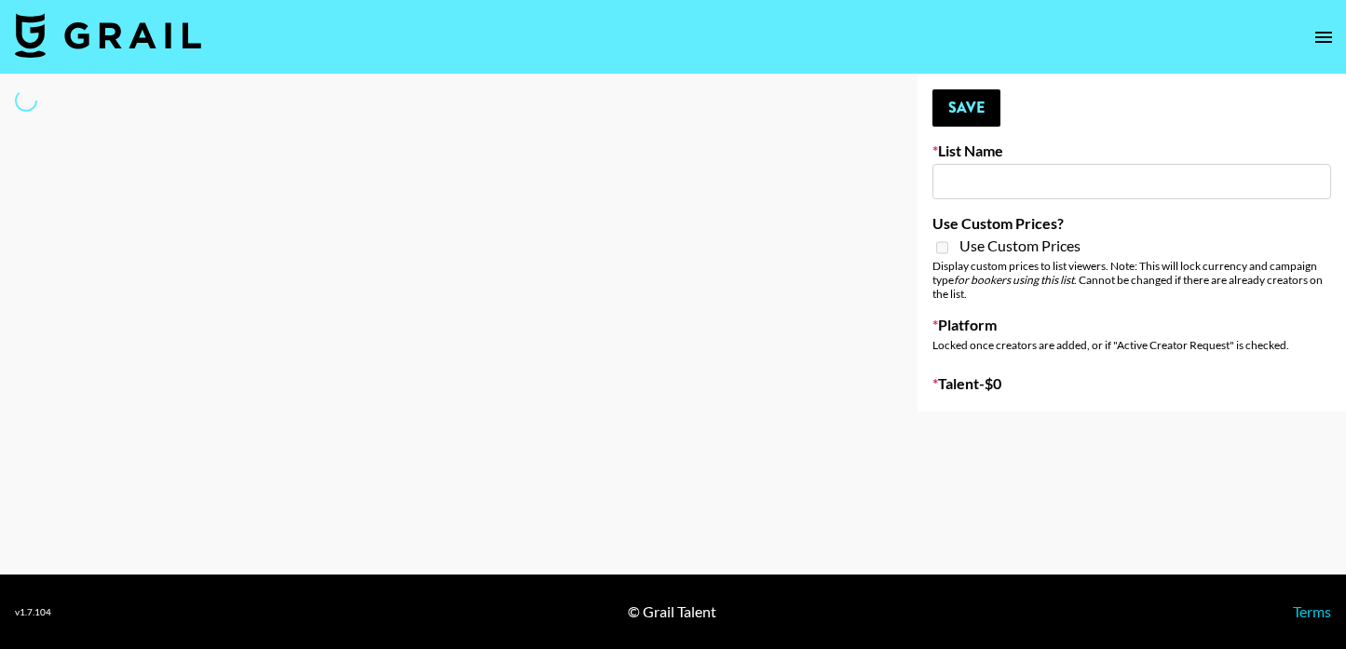
click at [320, 151] on div at bounding box center [444, 243] width 888 height 337
type input "Petlibro ([DATE])"
checkbox input "true"
select select "Brand"
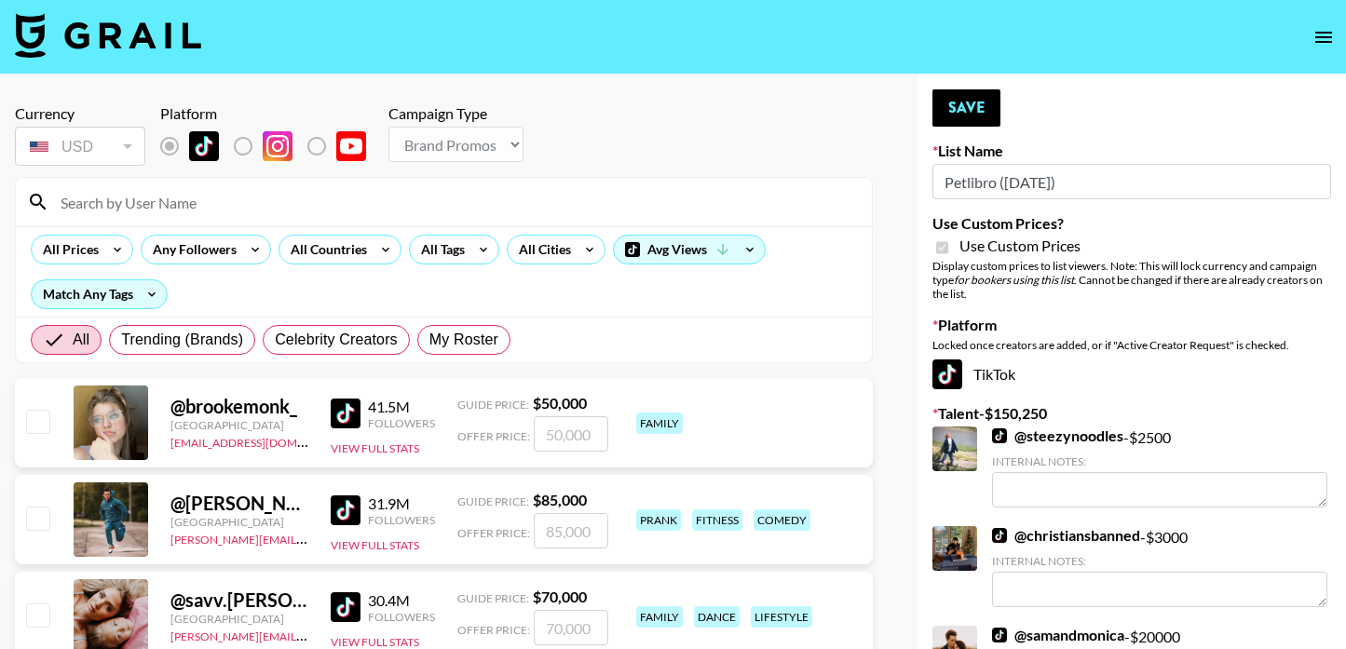
click at [294, 222] on div at bounding box center [444, 202] width 856 height 48
click at [289, 206] on input at bounding box center [454, 202] width 811 height 30
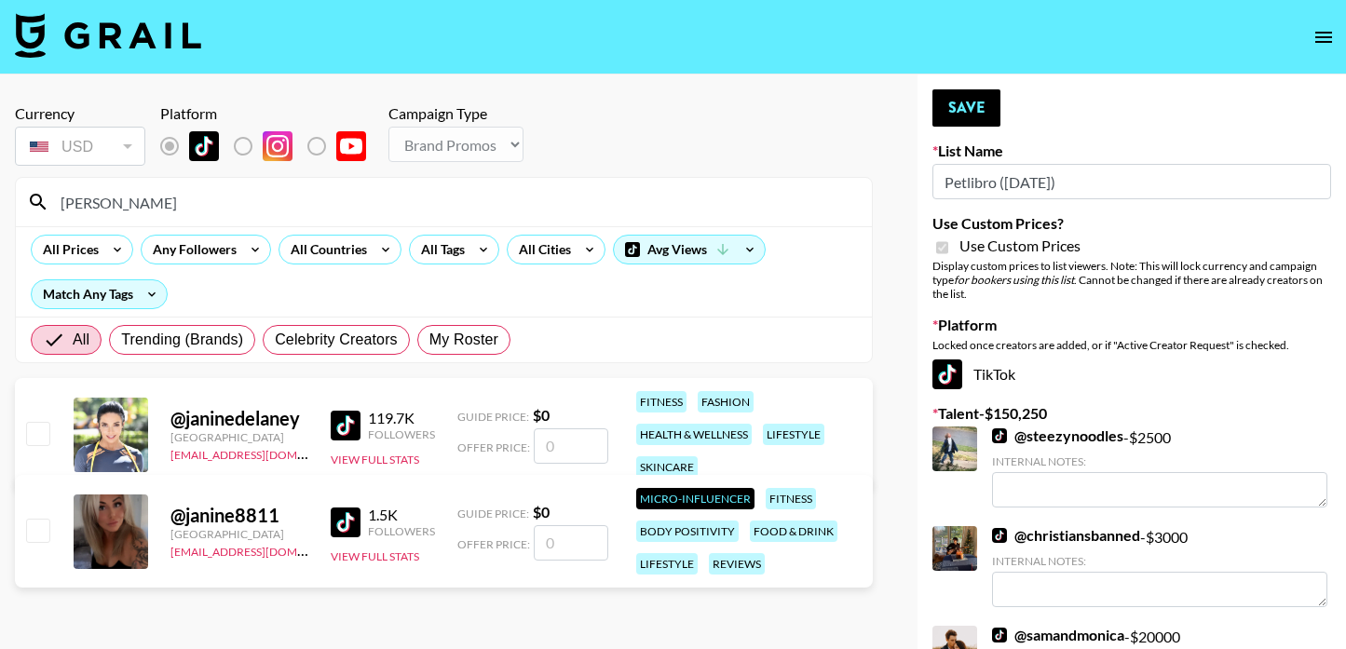
type input "[PERSON_NAME]"
click at [576, 450] on input "number" at bounding box center [571, 446] width 75 height 35
checkbox input "true"
type input "2000"
click at [979, 109] on button "Save" at bounding box center [967, 107] width 68 height 37
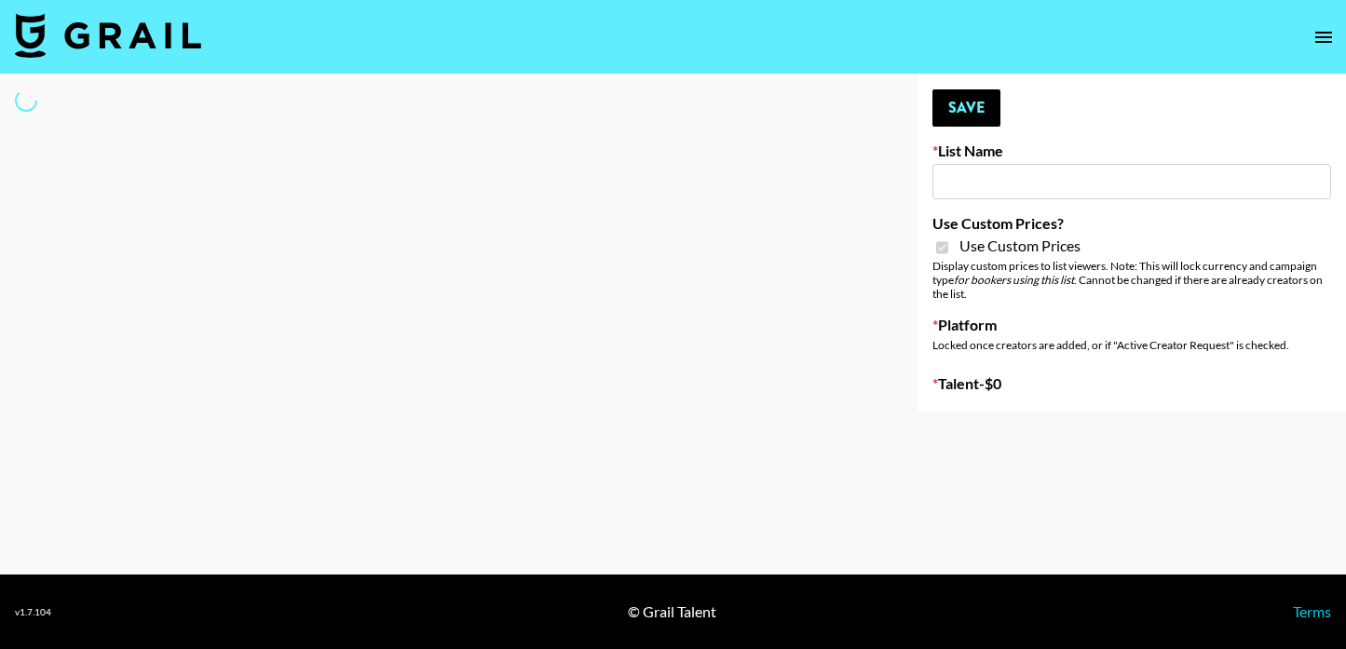
type input "Whiteout Survival (30th Sept)"
checkbox input "true"
select select "Brand"
type input "Medical Solutions ([DATE])"
checkbox input "true"
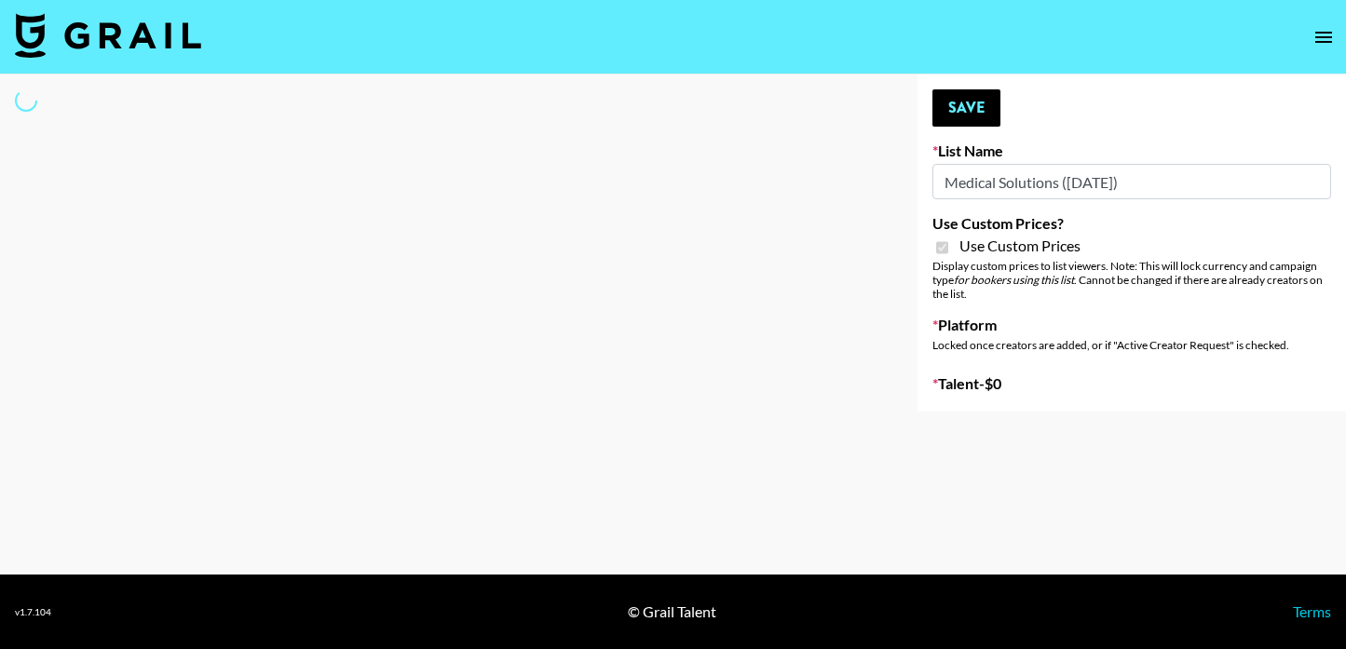
select select "Brand"
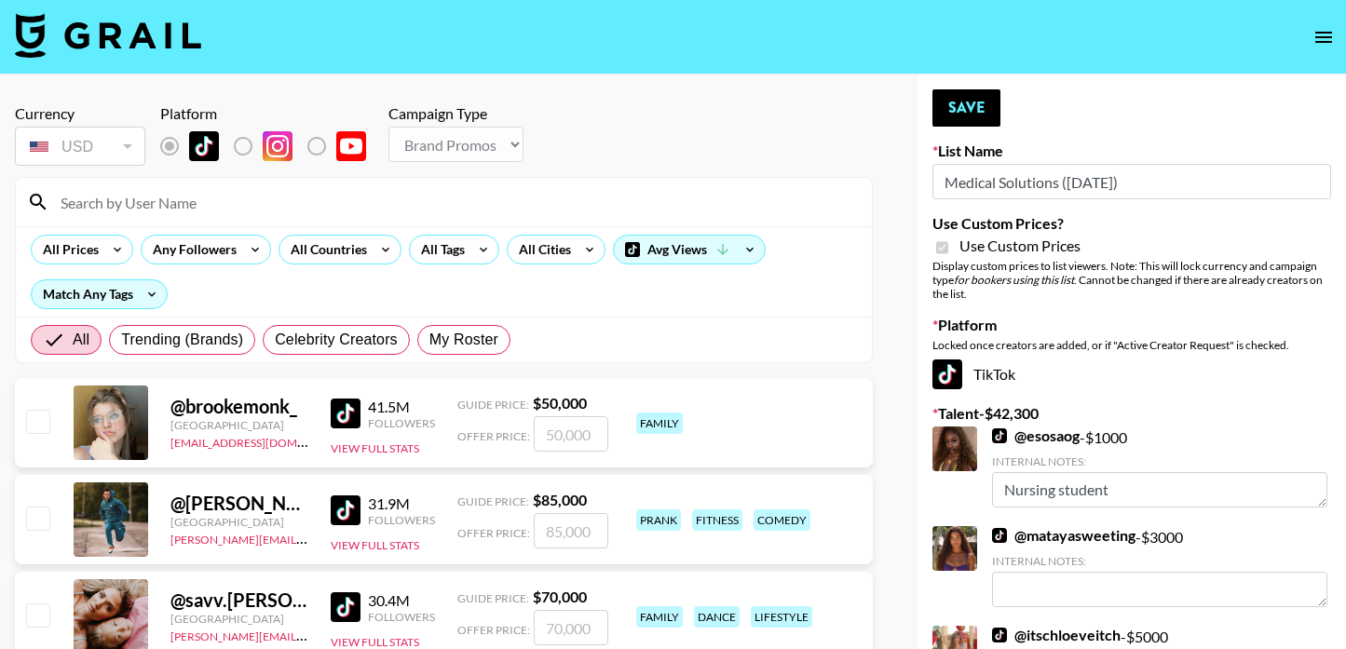
click at [326, 199] on input at bounding box center [454, 202] width 811 height 30
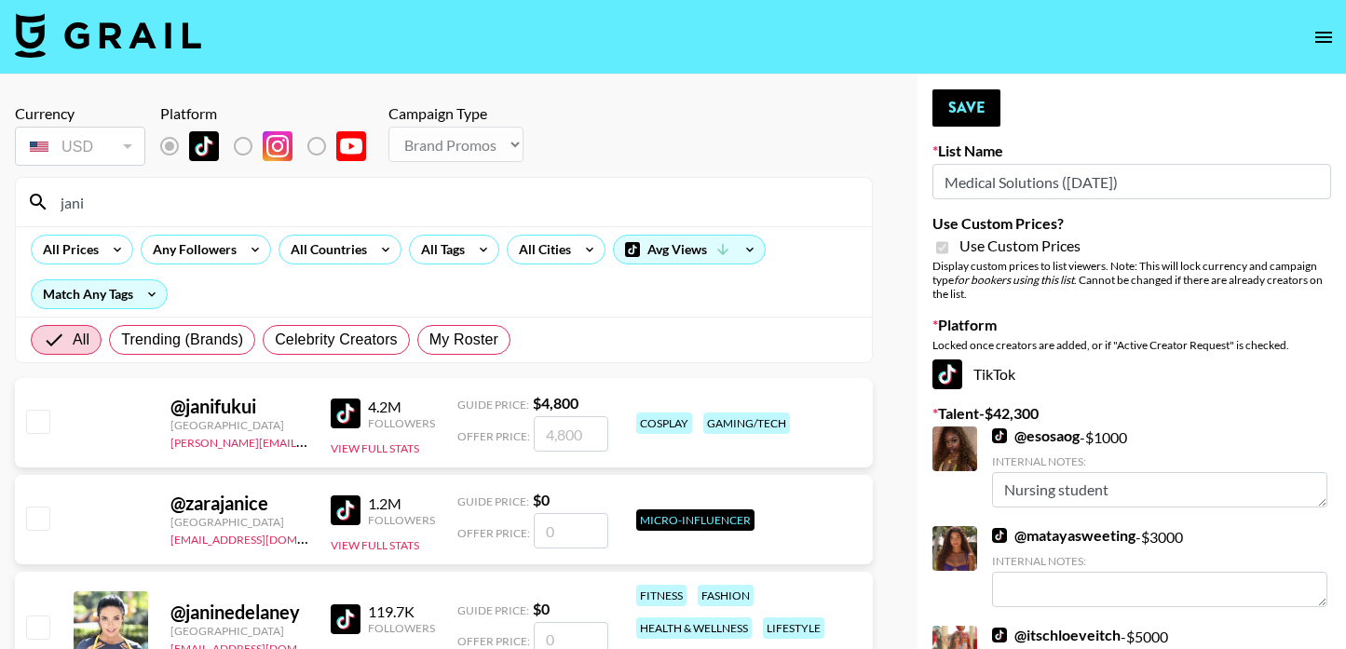
type input "[PERSON_NAME]"
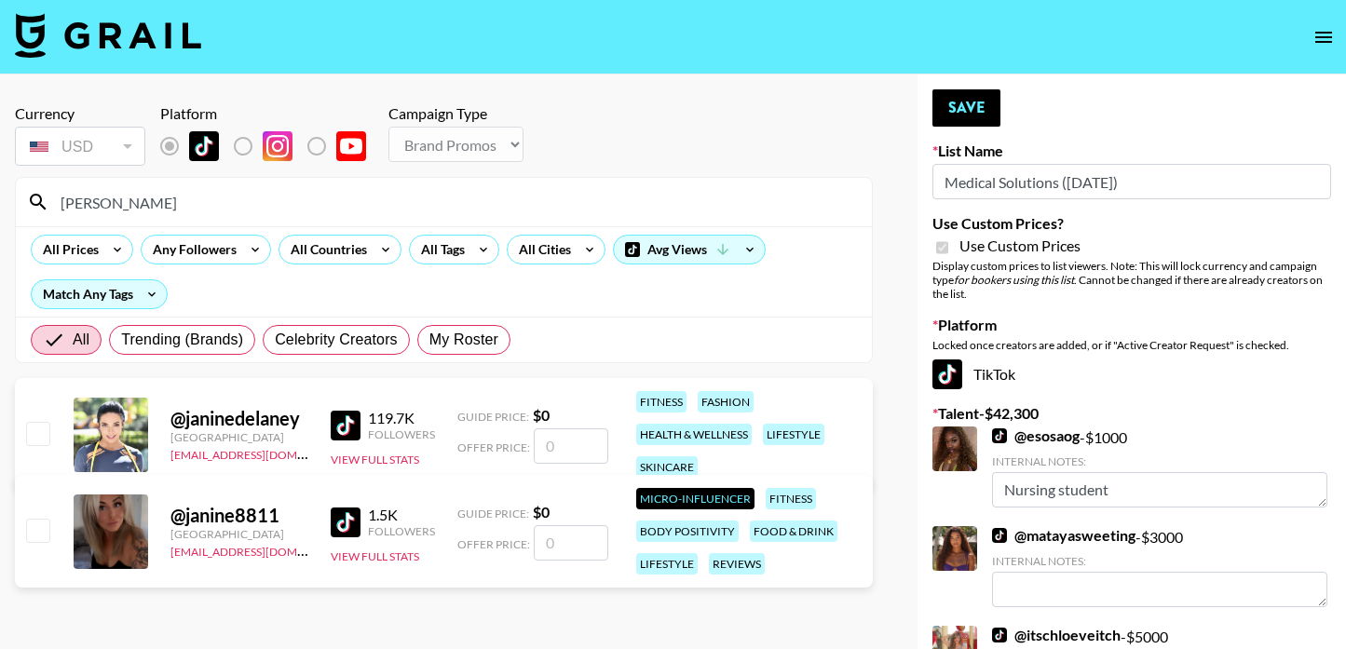
click at [557, 462] on input "number" at bounding box center [571, 446] width 75 height 35
checkbox input "true"
type input "2000"
click at [969, 101] on button "Save" at bounding box center [967, 107] width 68 height 37
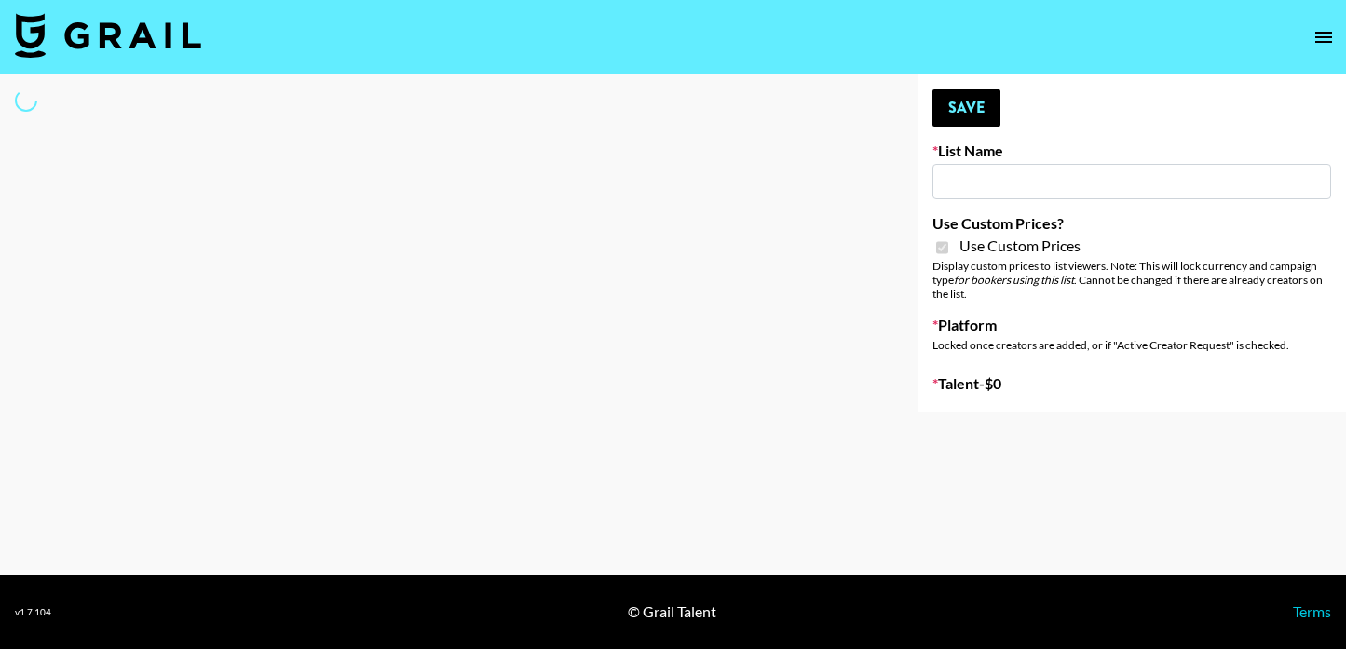
type input "Butcher Box ([DATE])"
checkbox input "true"
select select "Brand"
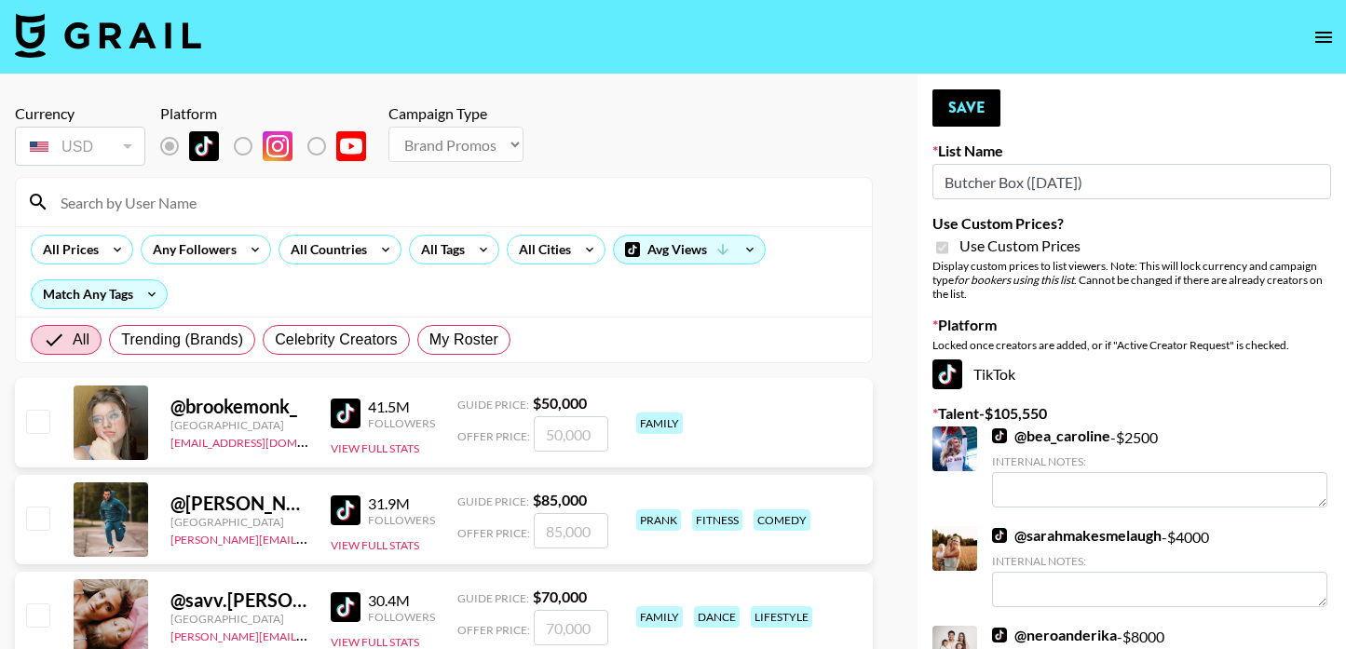
click at [263, 202] on input at bounding box center [454, 202] width 811 height 30
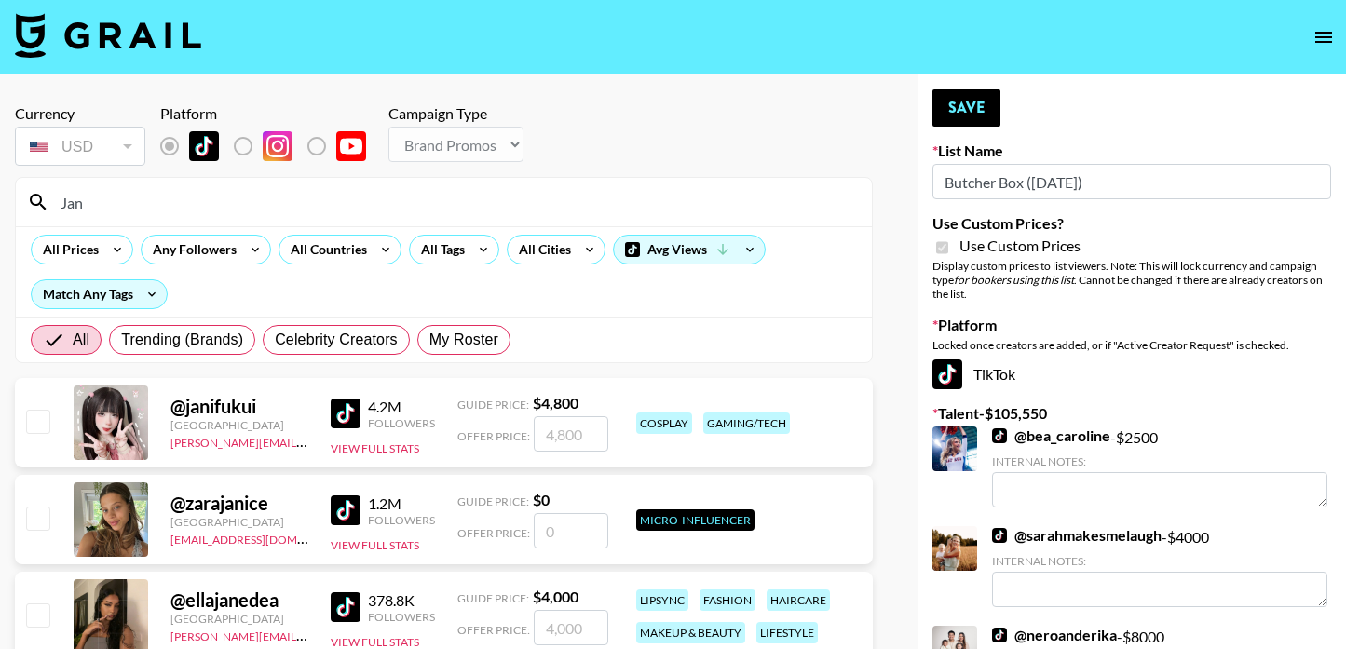
type input "[PERSON_NAME]"
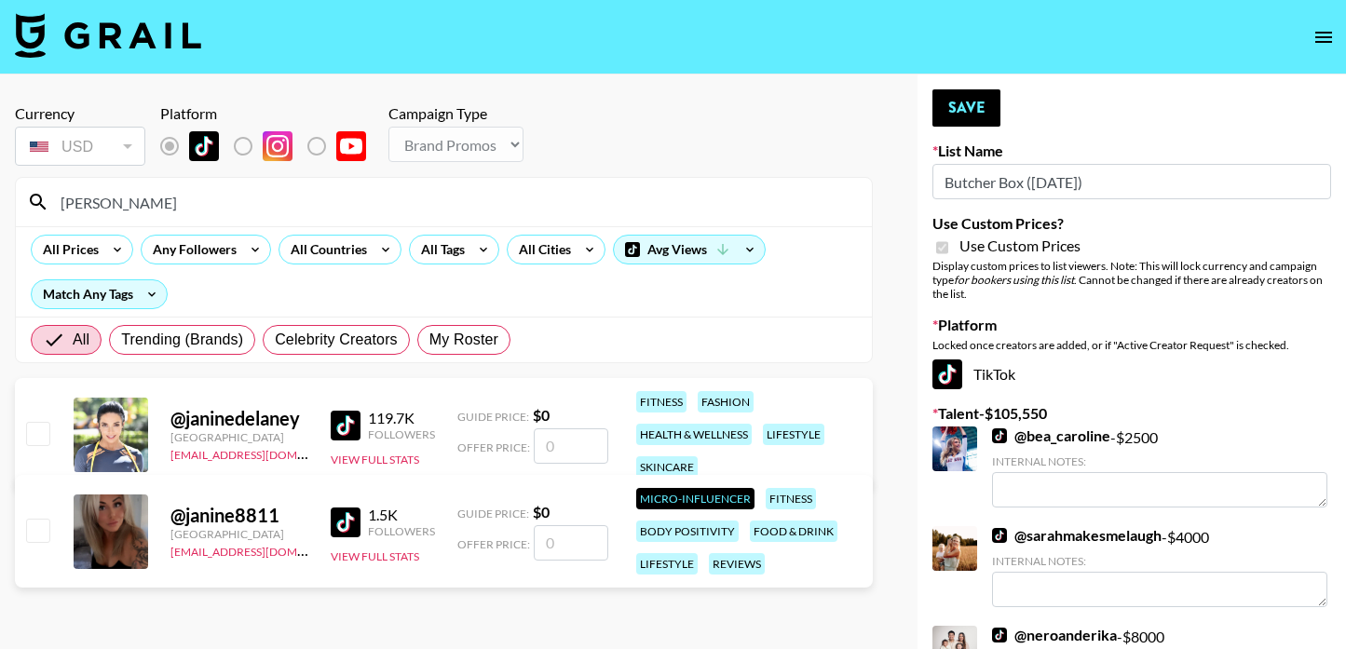
click at [550, 438] on input "number" at bounding box center [571, 446] width 75 height 35
checkbox input "true"
type input "3"
checkbox input "false"
type input "2"
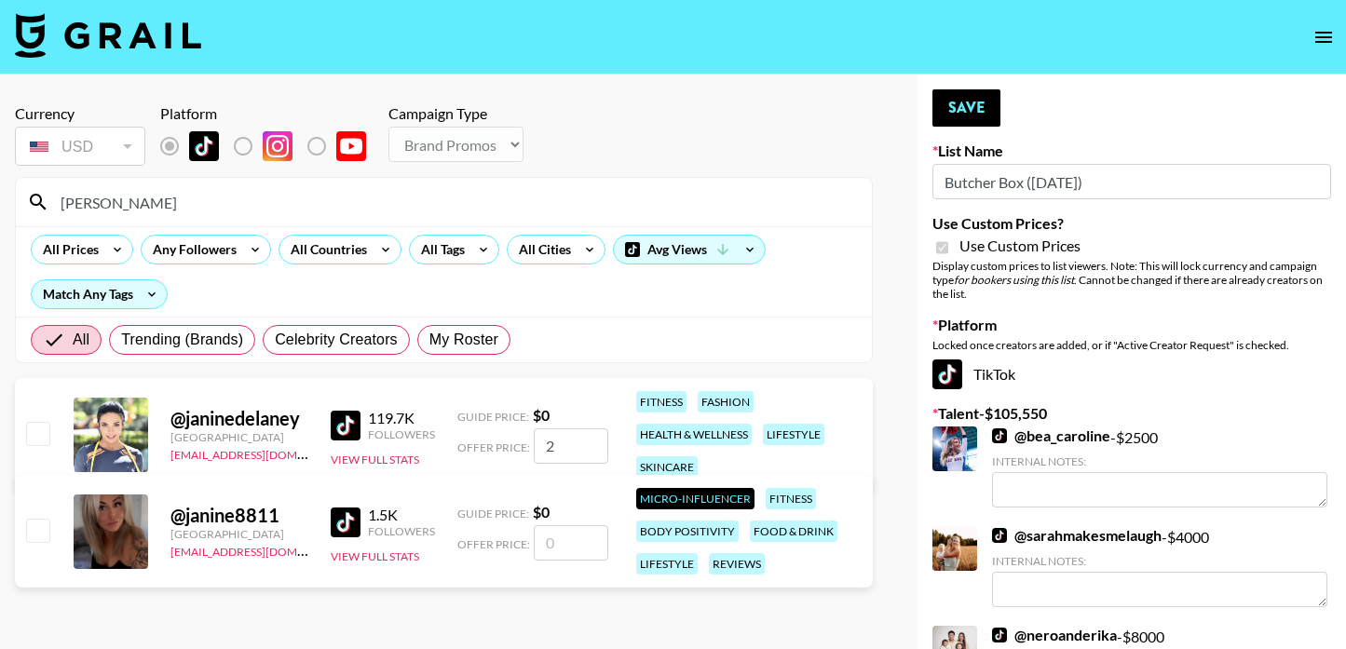
checkbox input "true"
type input "2000"
click at [947, 124] on button "Save" at bounding box center [967, 107] width 68 height 37
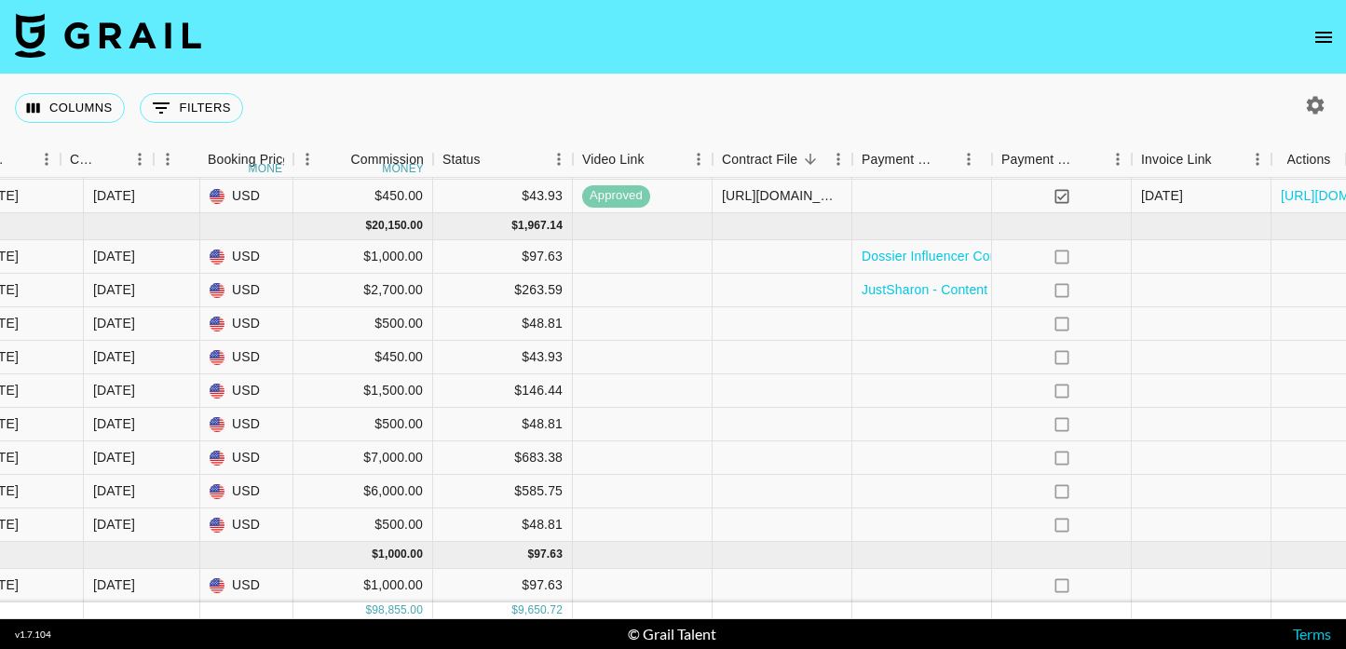
scroll to position [1146, 1351]
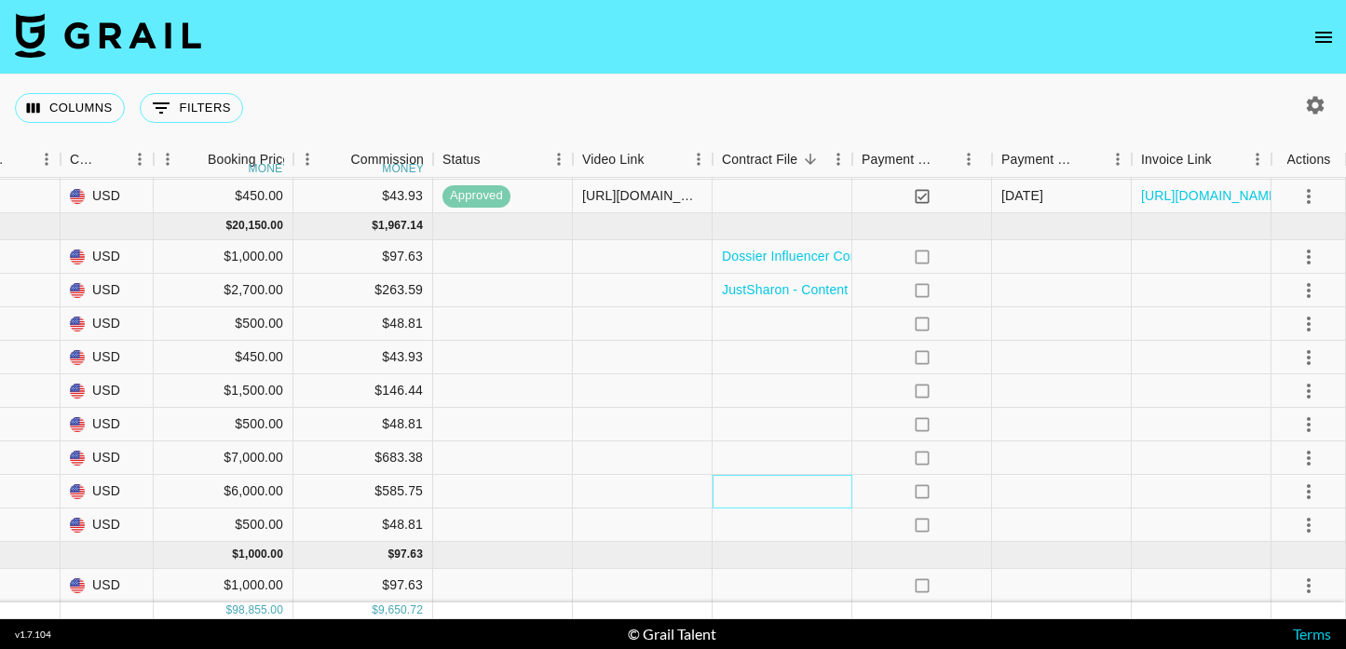
click at [810, 476] on div at bounding box center [783, 492] width 140 height 34
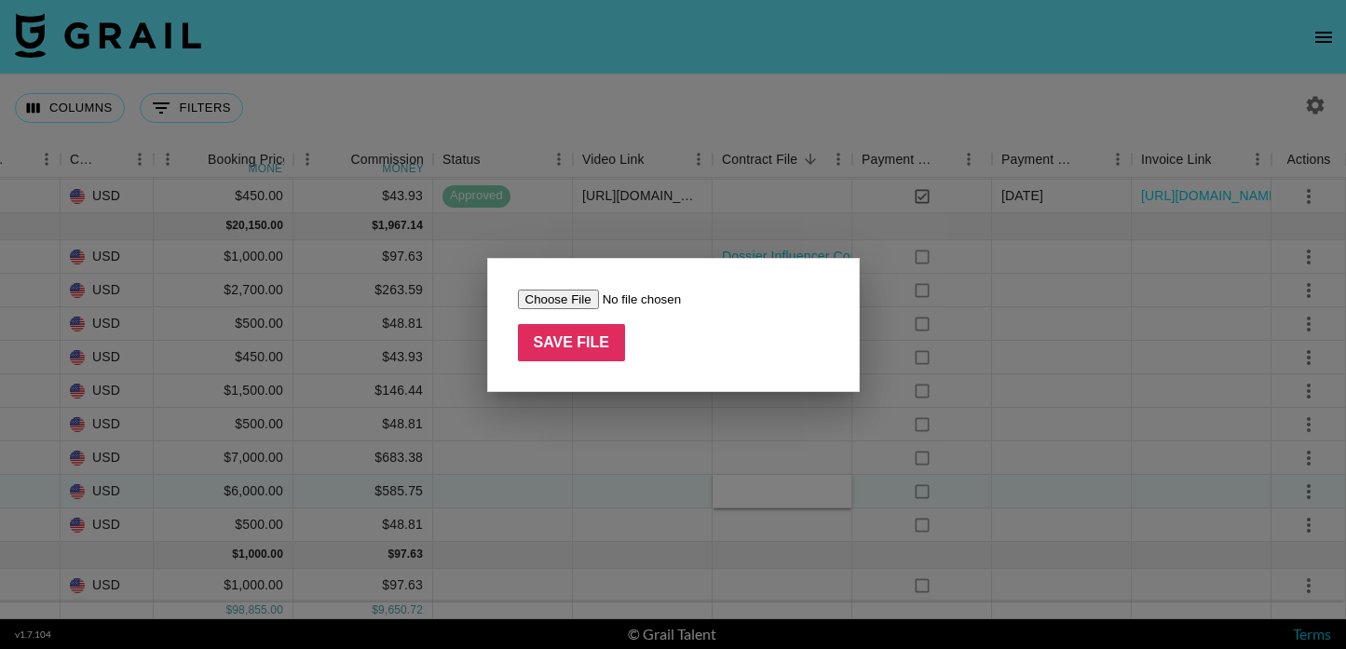
click at [588, 303] on input "file" at bounding box center [636, 300] width 236 height 20
type input "C:\fakepath\Complete_with_Docusign_Janine_Delaney_-_Nour.pdf"
click at [562, 351] on input "Save File" at bounding box center [572, 342] width 108 height 37
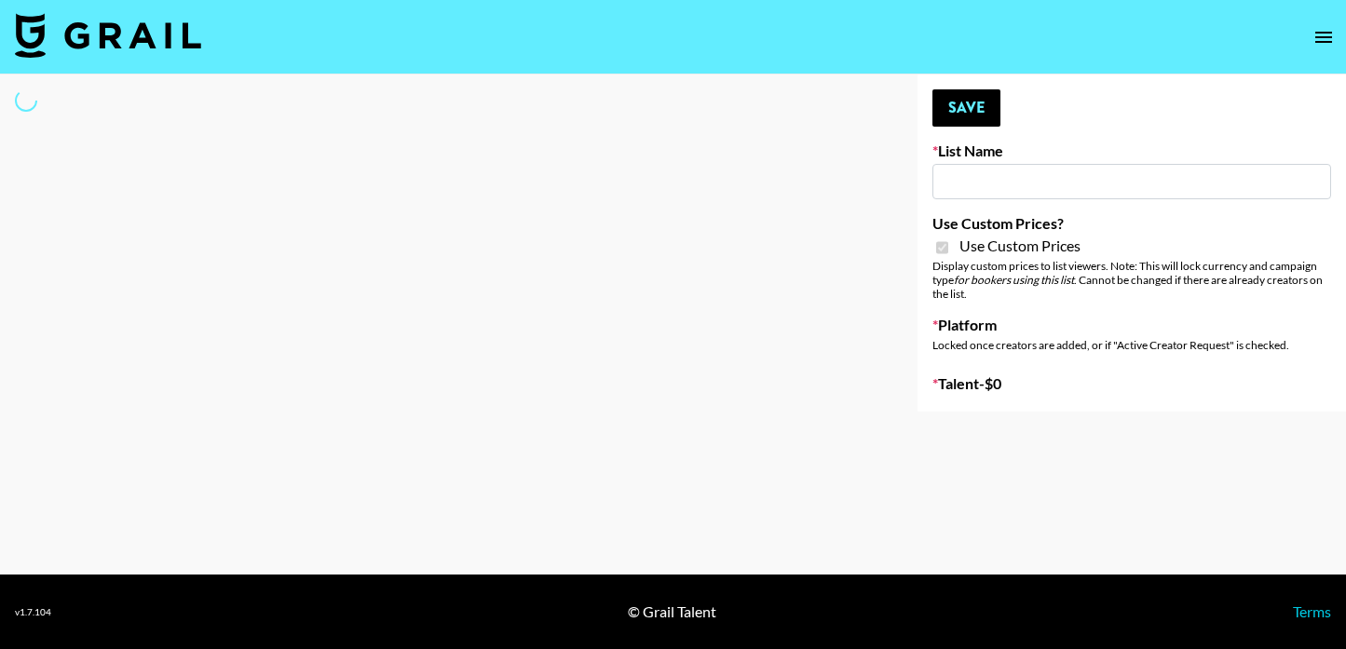
type input "Whallpro"
checkbox input "true"
select select "Brand"
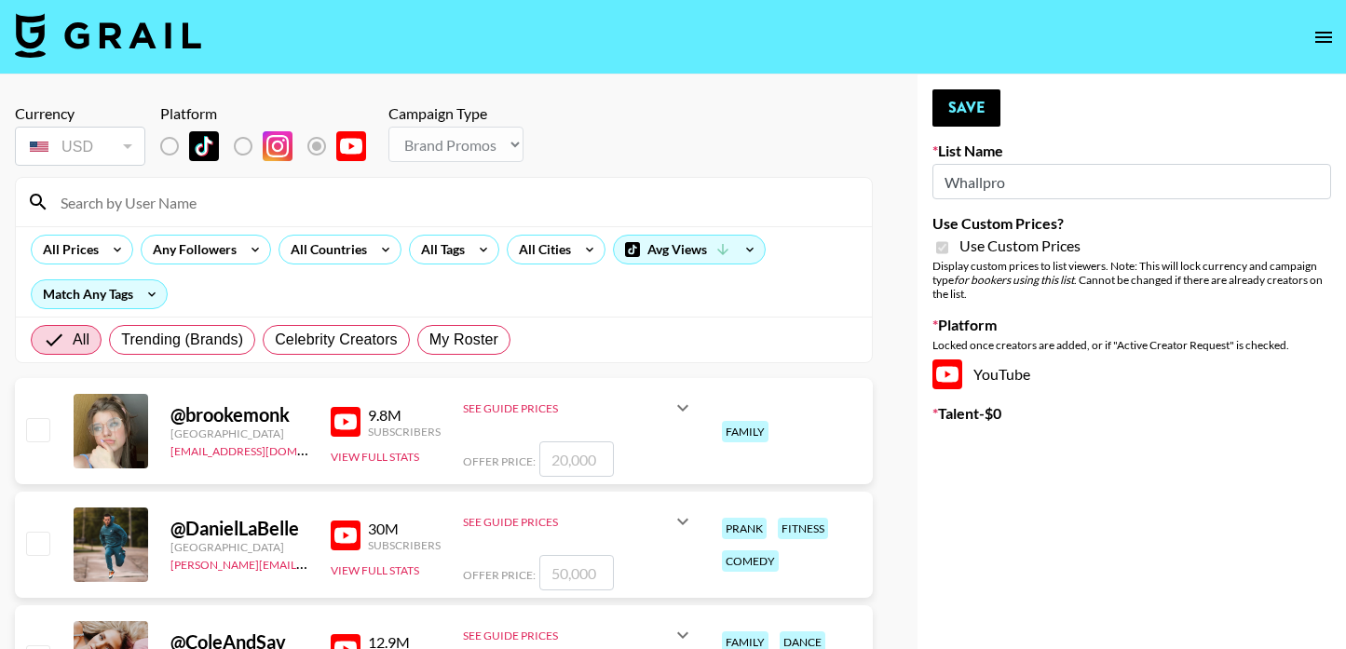
click at [292, 214] on input at bounding box center [454, 202] width 811 height 30
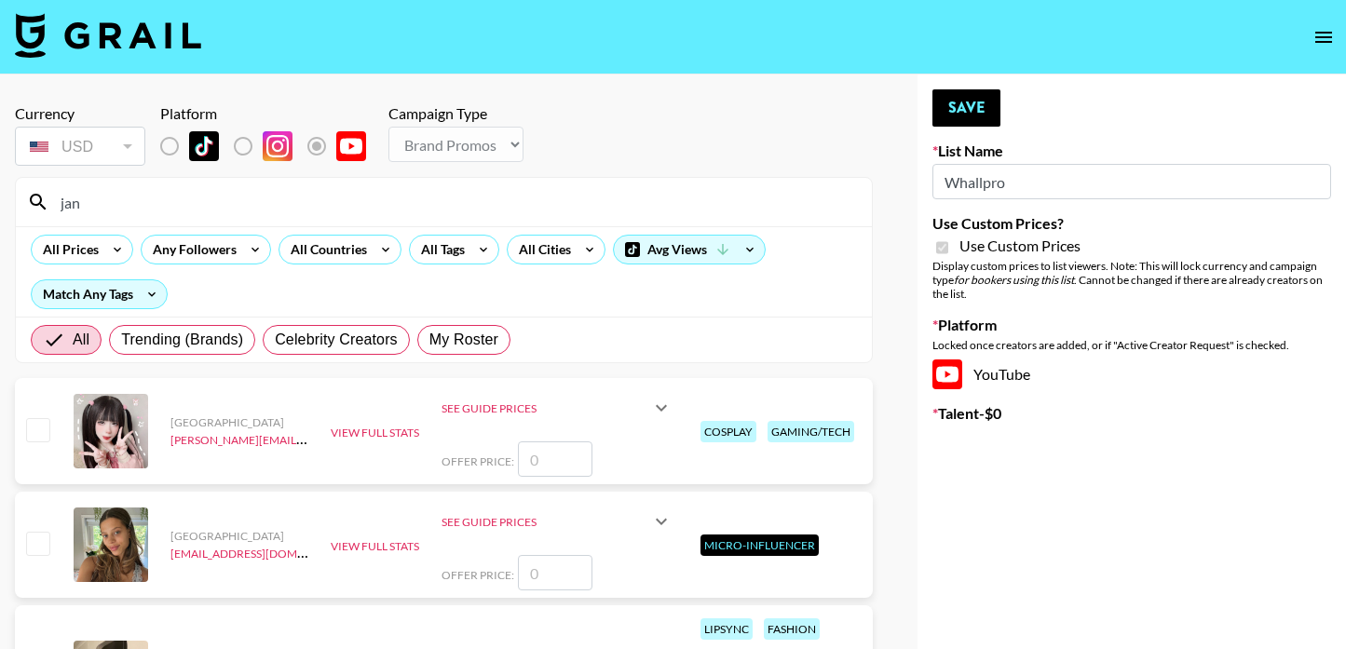
type input "[PERSON_NAME]"
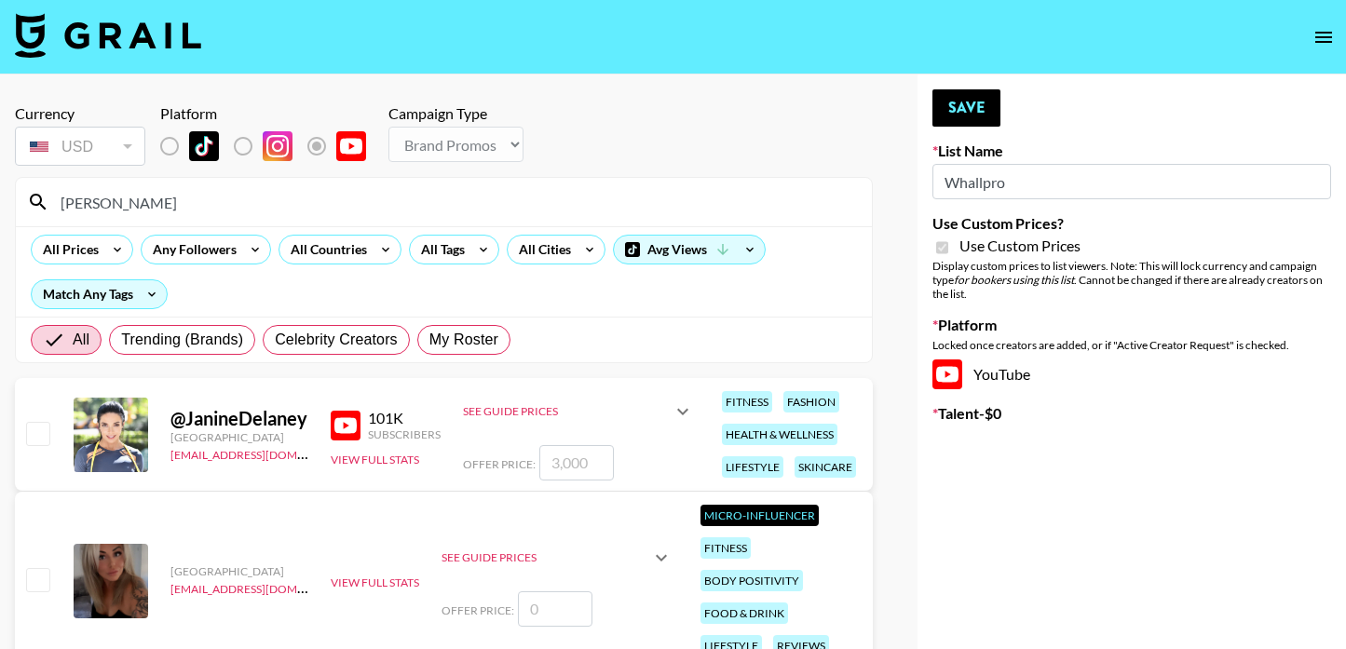
click at [569, 458] on input "number" at bounding box center [576, 462] width 75 height 35
checkbox input "true"
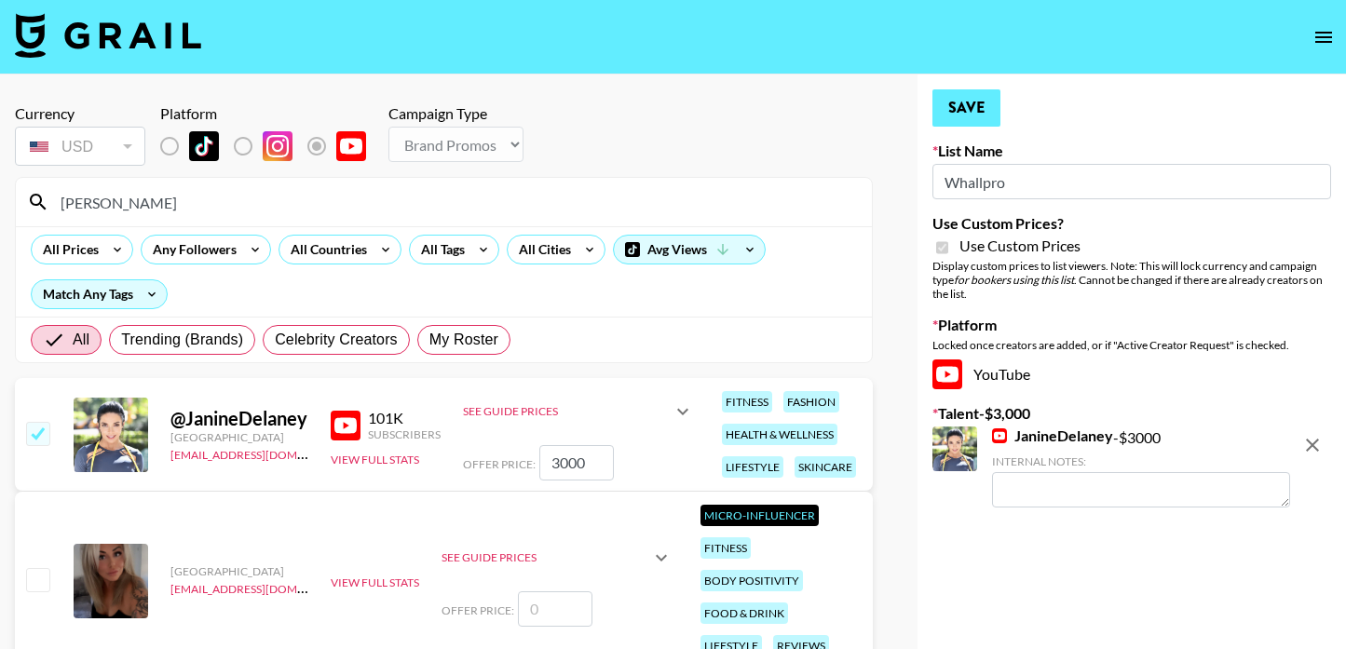
type input "3000"
click at [977, 97] on button "Save" at bounding box center [967, 107] width 68 height 37
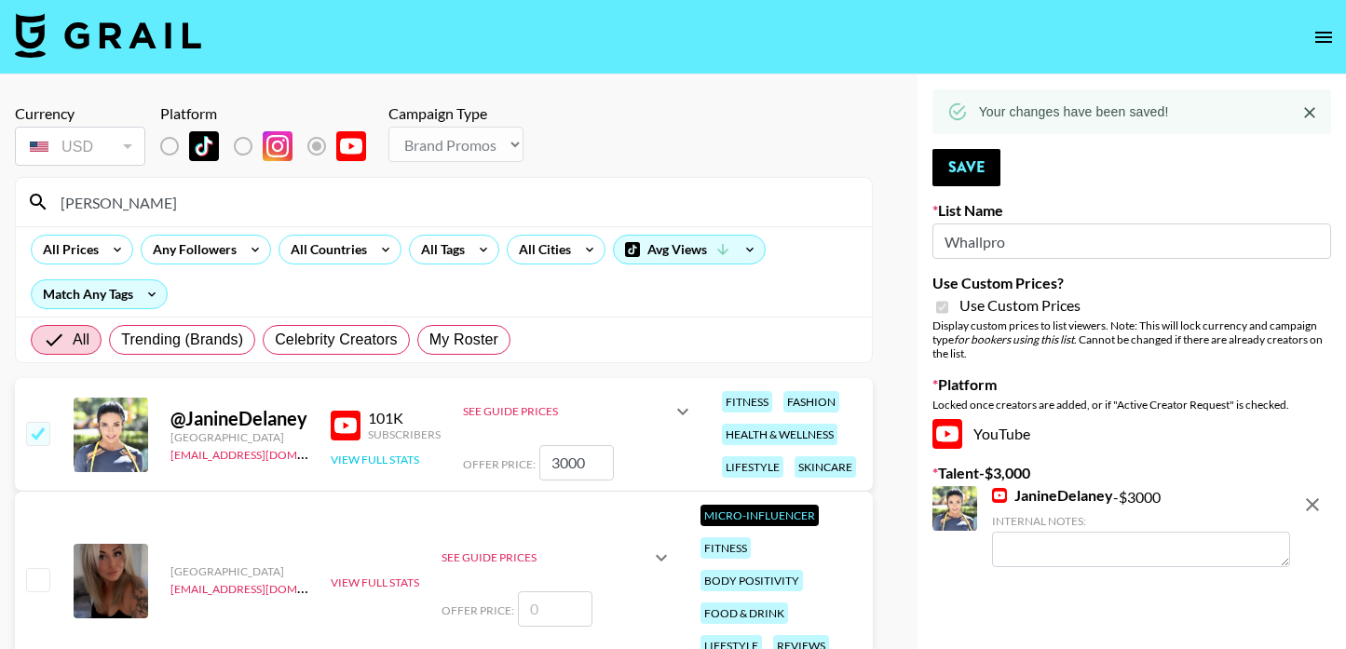
click at [389, 456] on button "View Full Stats" at bounding box center [375, 460] width 89 height 14
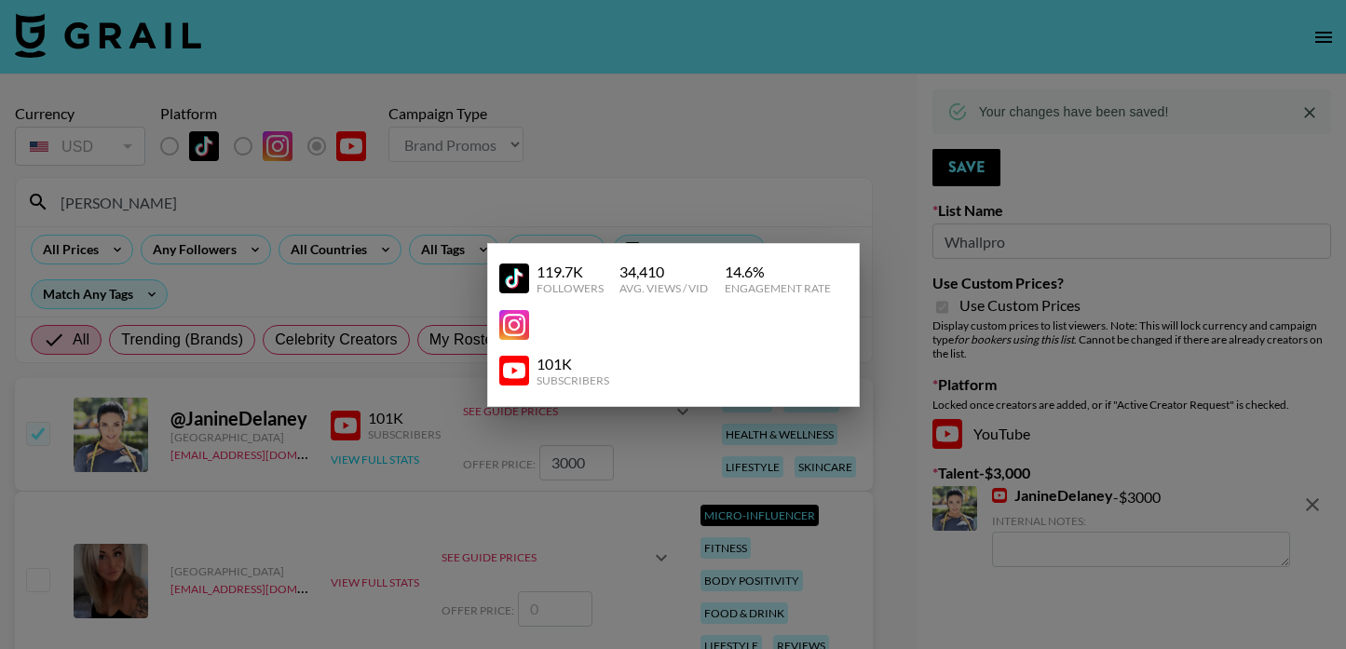
click at [389, 456] on div at bounding box center [673, 324] width 1346 height 649
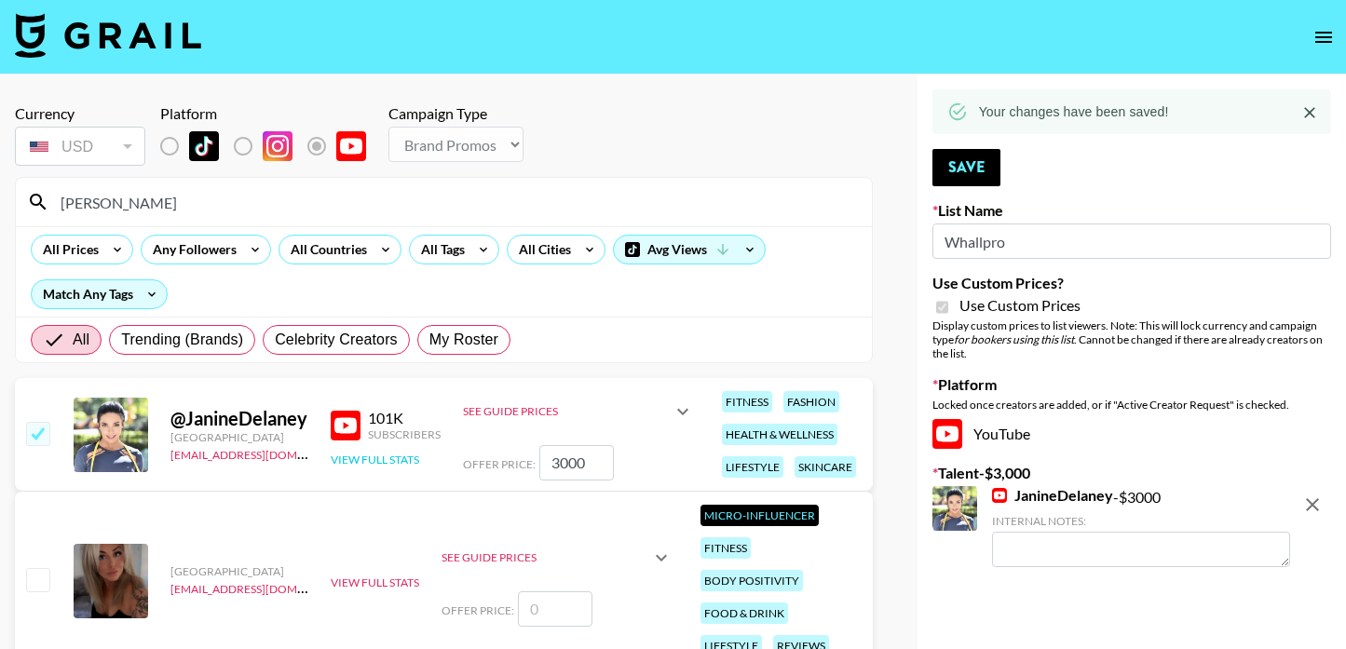
click at [386, 458] on button "View Full Stats" at bounding box center [375, 460] width 89 height 14
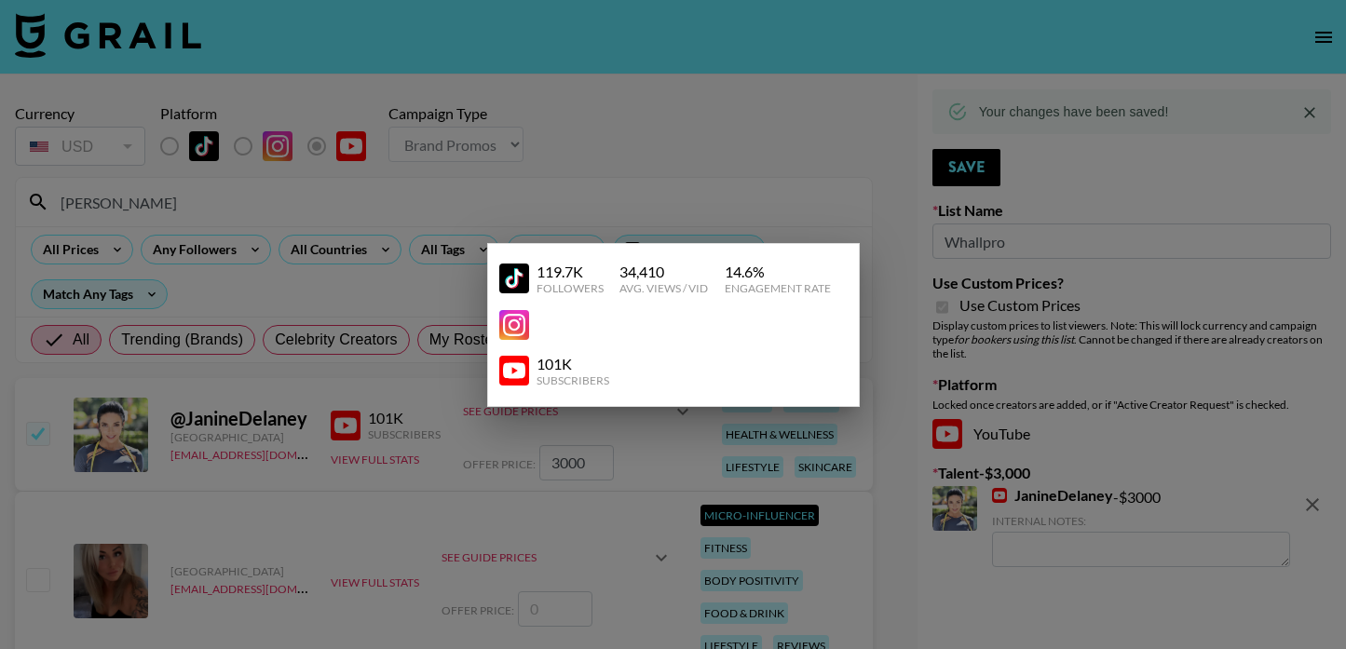
click at [386, 457] on div at bounding box center [673, 324] width 1346 height 649
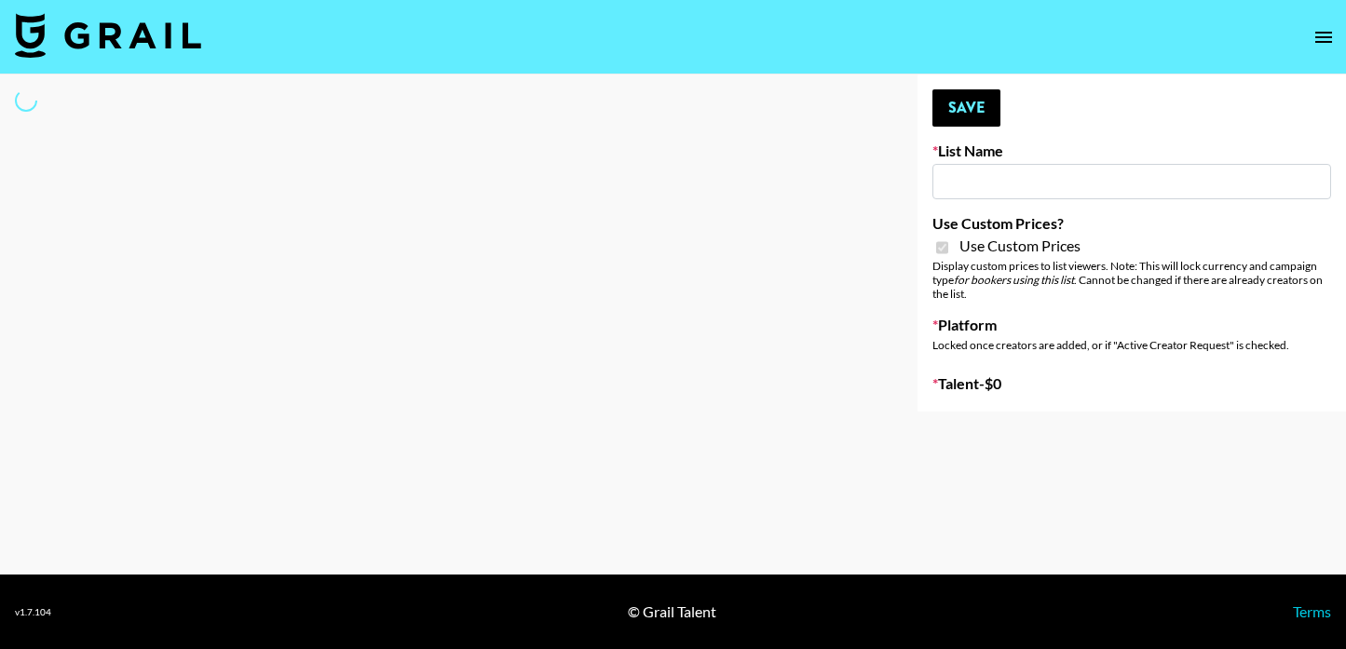
type input "Whallpro"
checkbox input "true"
select select "Brand"
type input "G4free"
checkbox input "true"
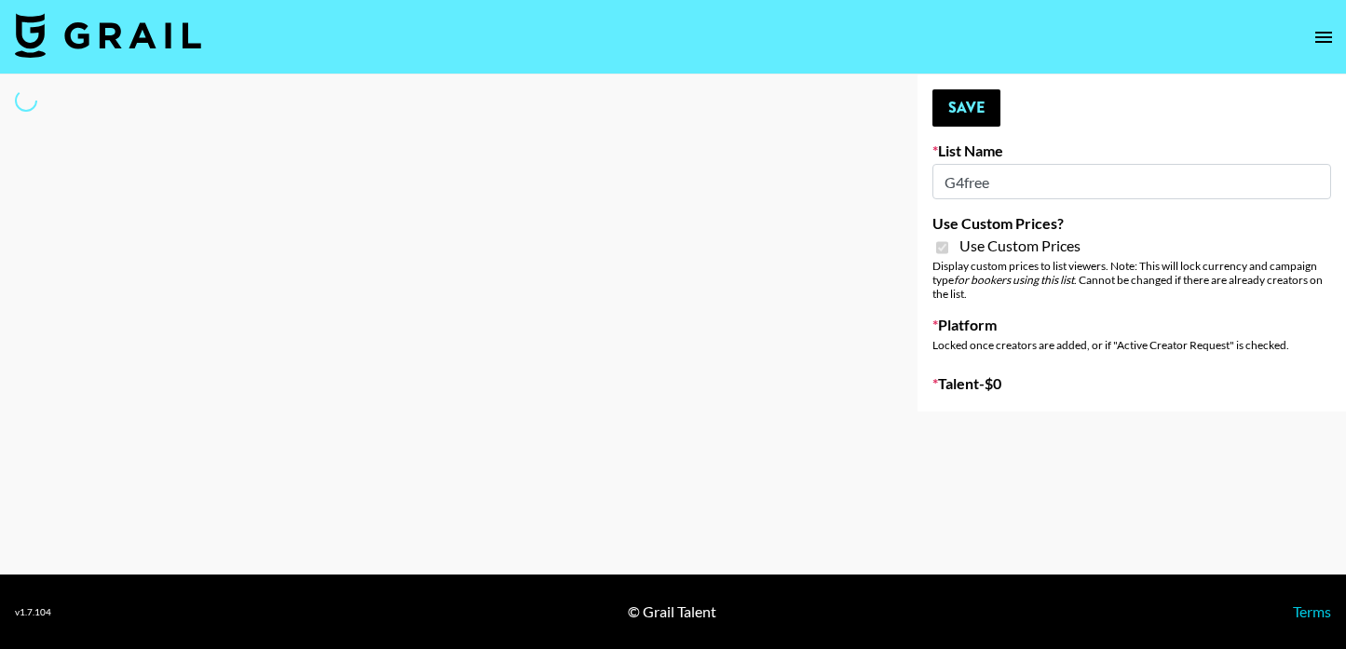
select select "Brand"
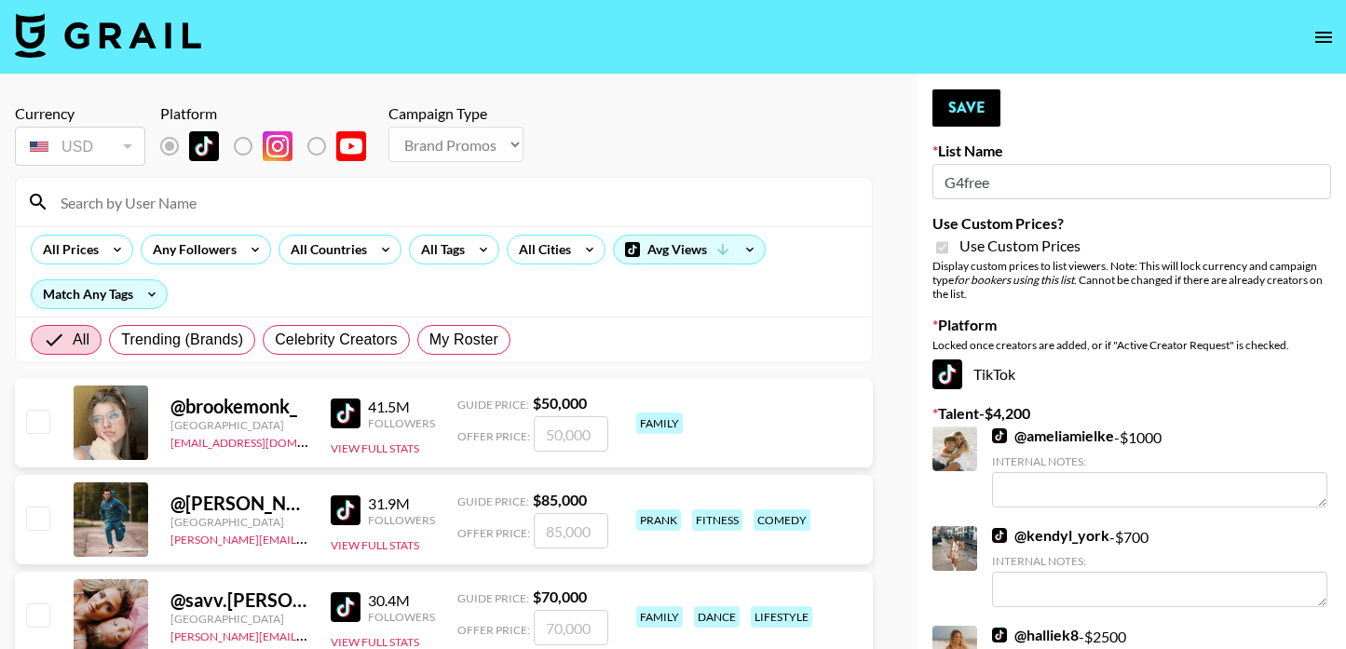
click at [341, 212] on input at bounding box center [454, 202] width 811 height 30
type input "[PERSON_NAME]"
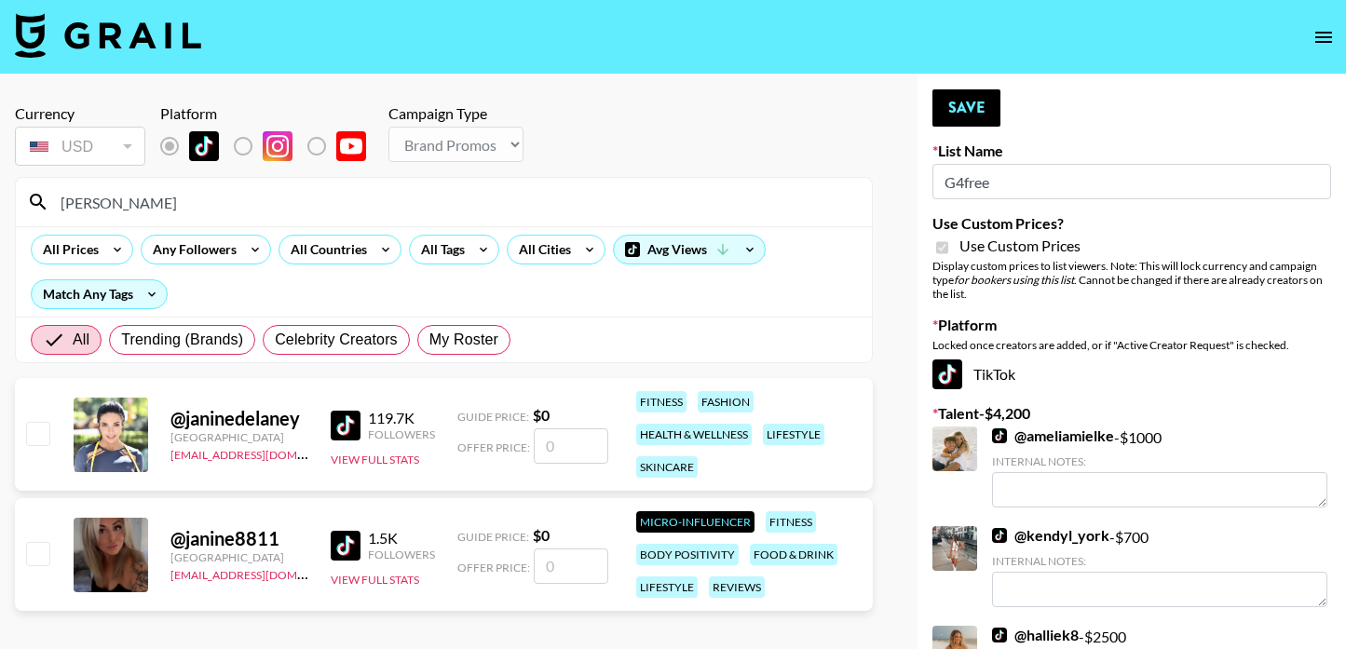
click at [565, 457] on input "number" at bounding box center [571, 446] width 75 height 35
checkbox input "true"
type input "2000"
click at [985, 118] on button "Save" at bounding box center [967, 107] width 68 height 37
